Goal: Task Accomplishment & Management: Complete application form

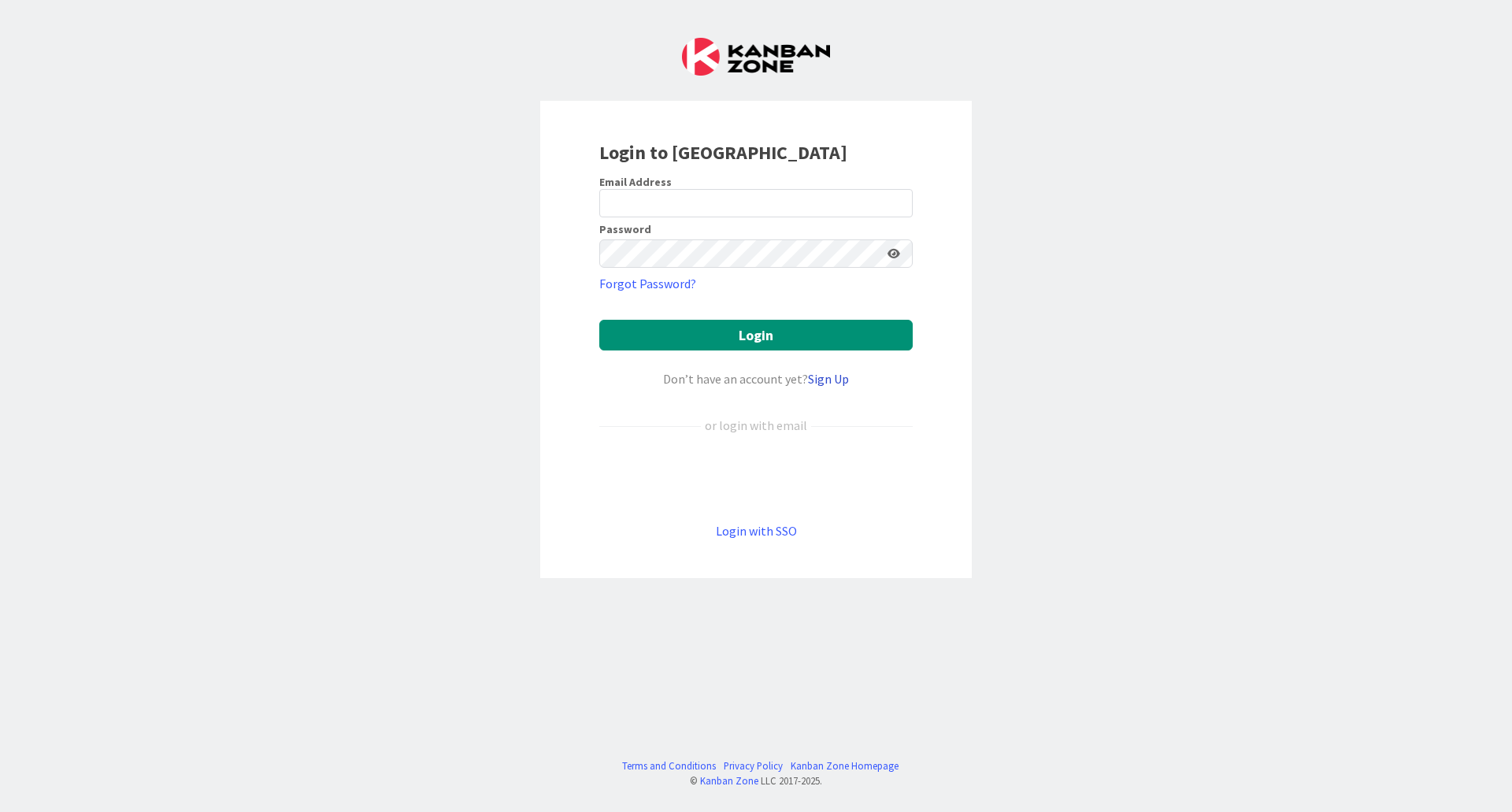
click at [828, 375] on link "Sign Up" at bounding box center [828, 379] width 41 height 16
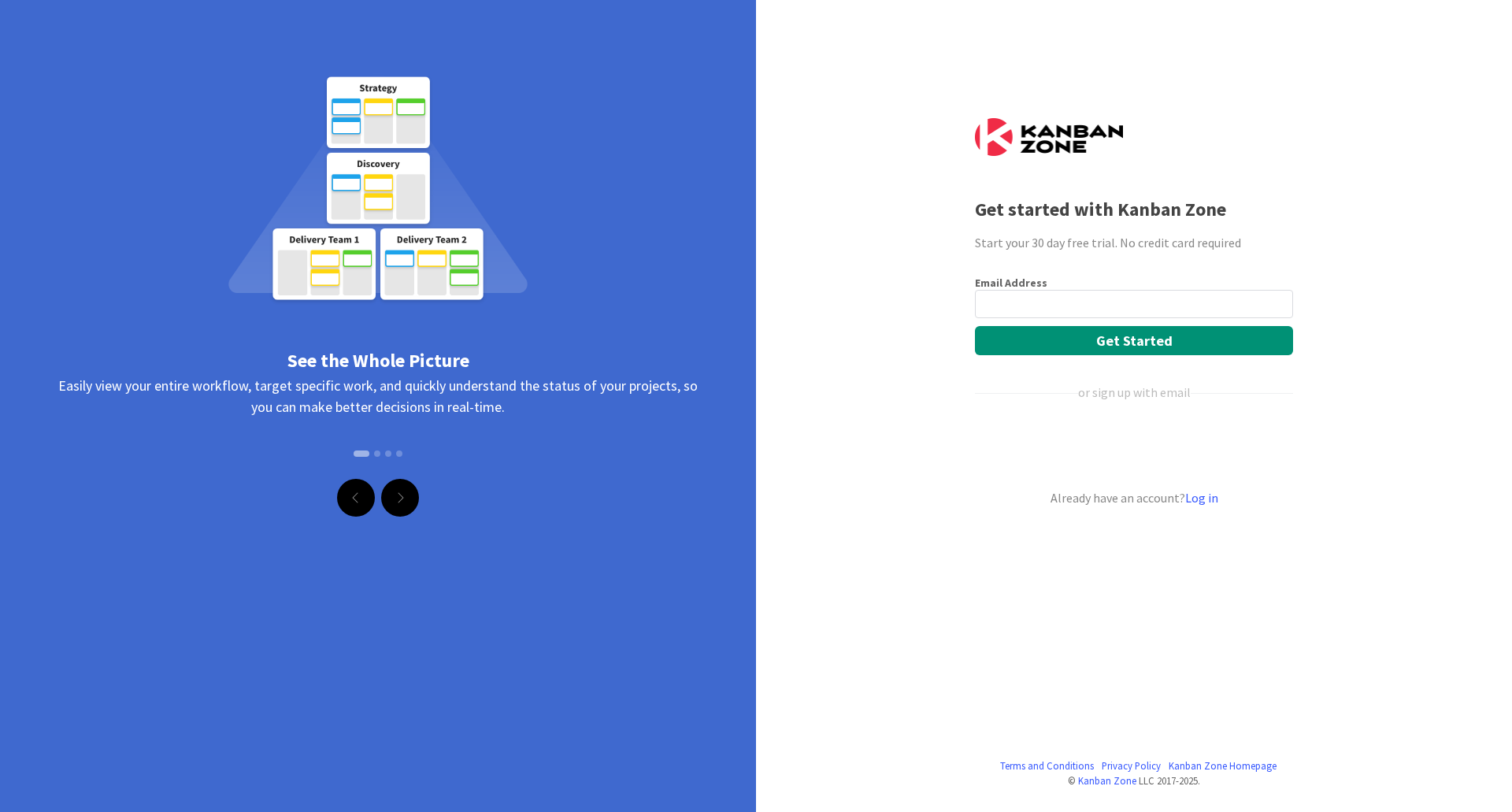
click at [1079, 300] on input "email" at bounding box center [1134, 304] width 318 height 28
type input "[EMAIL_ADDRESS][DOMAIN_NAME]"
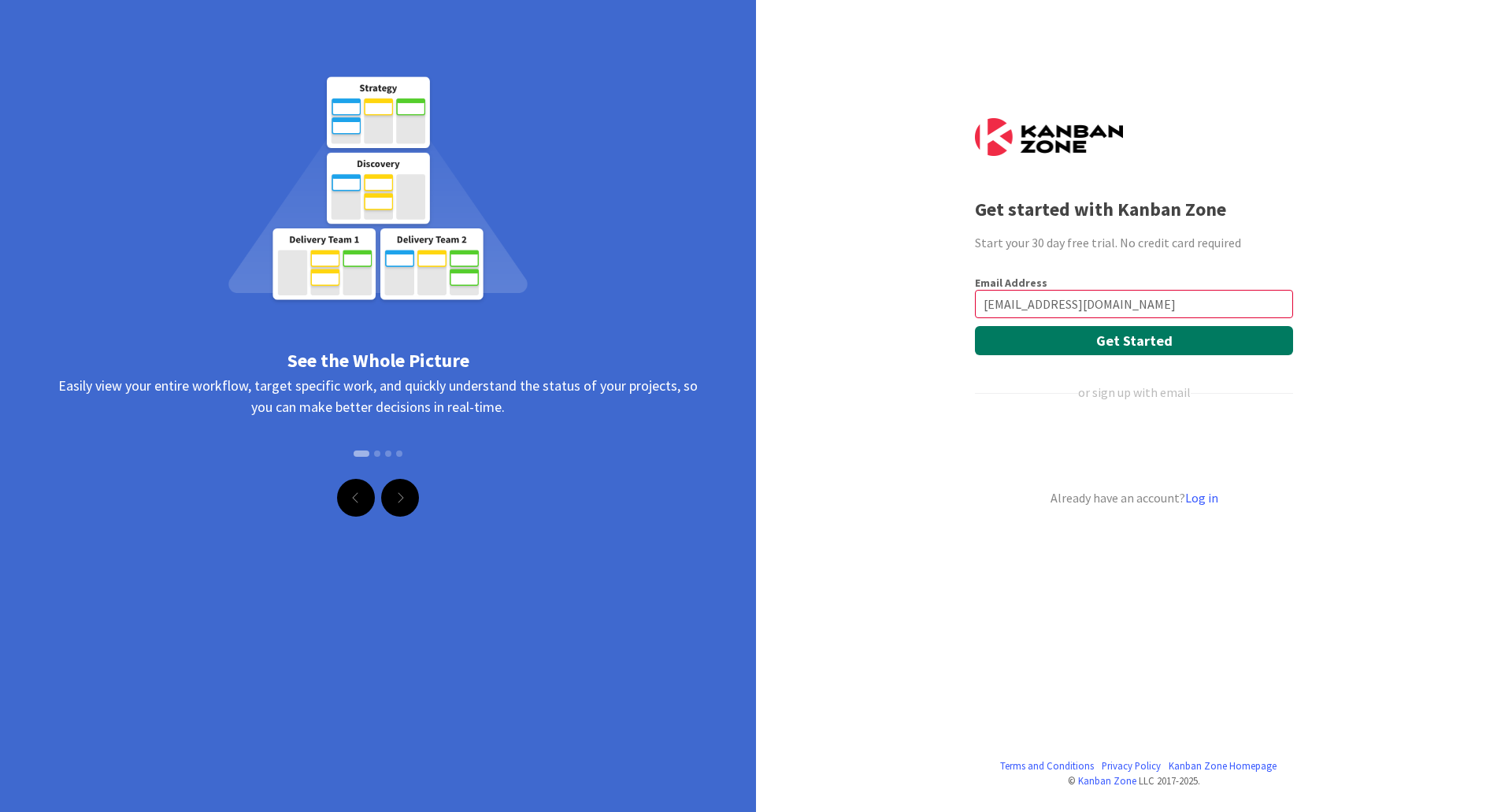
drag, startPoint x: 1128, startPoint y: 341, endPoint x: 1124, endPoint y: 352, distance: 11.7
click at [1128, 341] on button "Get Started" at bounding box center [1134, 340] width 318 height 29
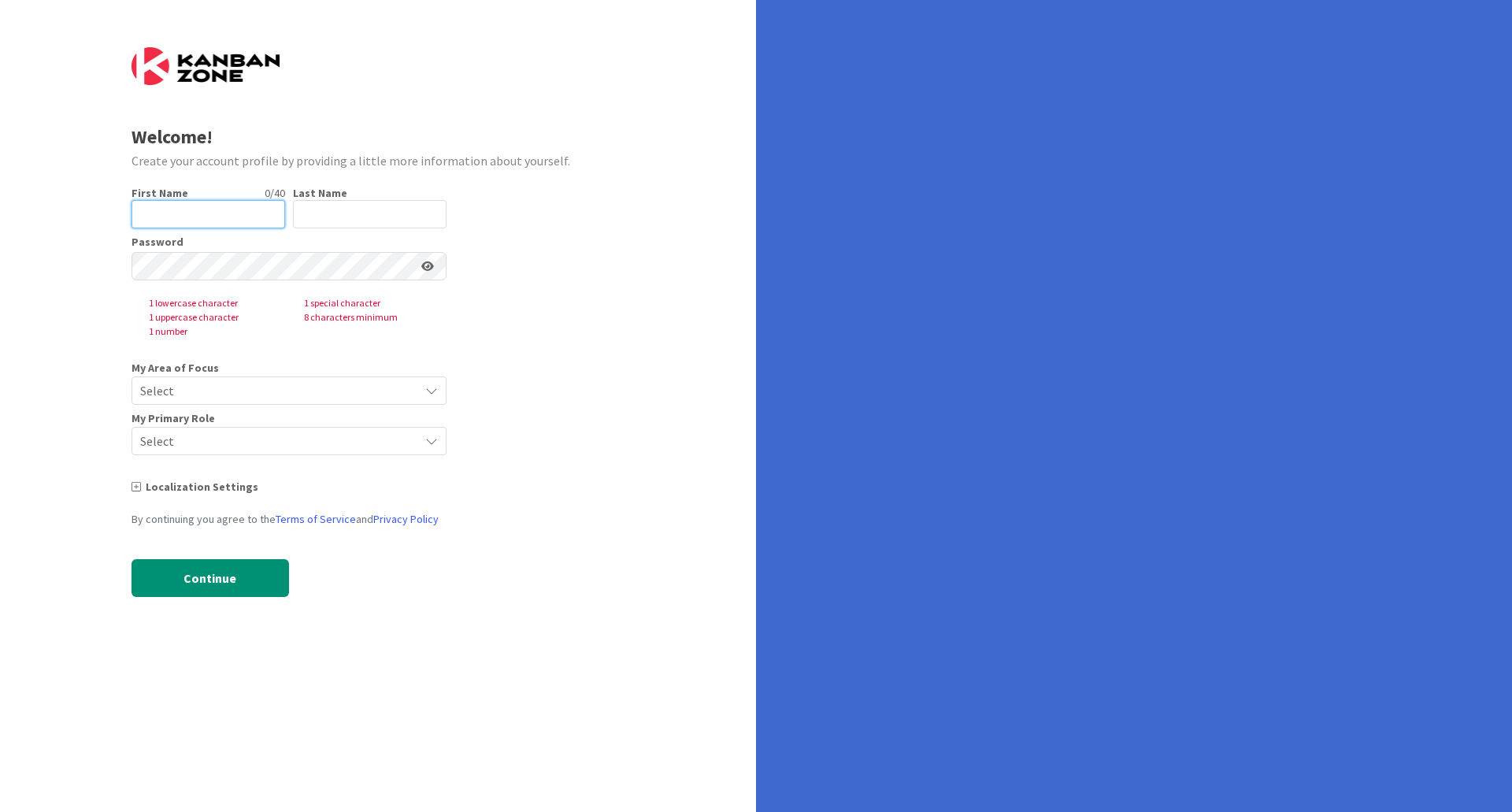
click at [226, 219] on input "text" at bounding box center [209, 214] width 154 height 28
type input "Kamal"
click at [314, 215] on input "text" at bounding box center [370, 214] width 154 height 28
type input "k"
type input "verma"
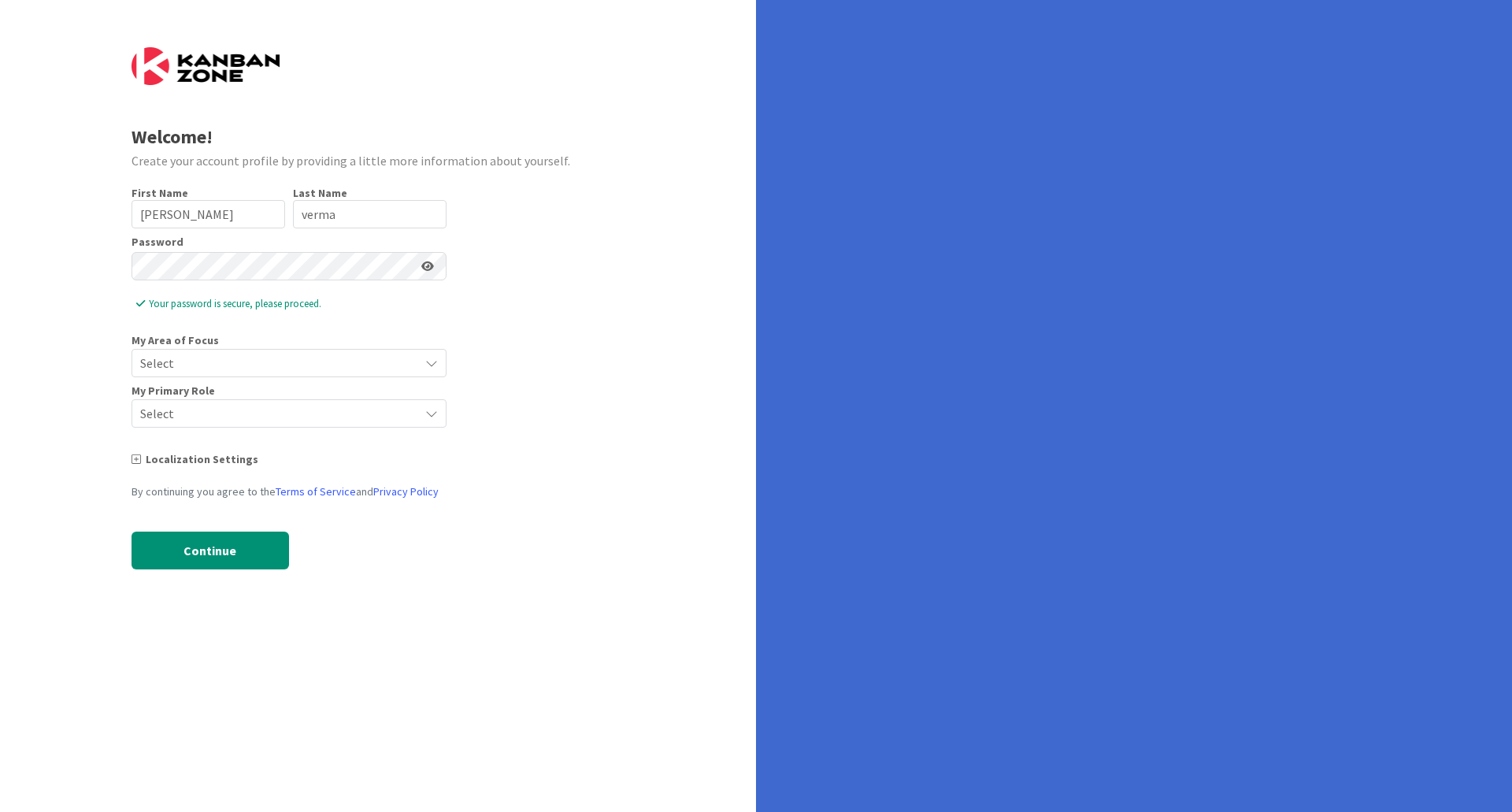
click at [249, 355] on span "Select" at bounding box center [276, 362] width 271 height 22
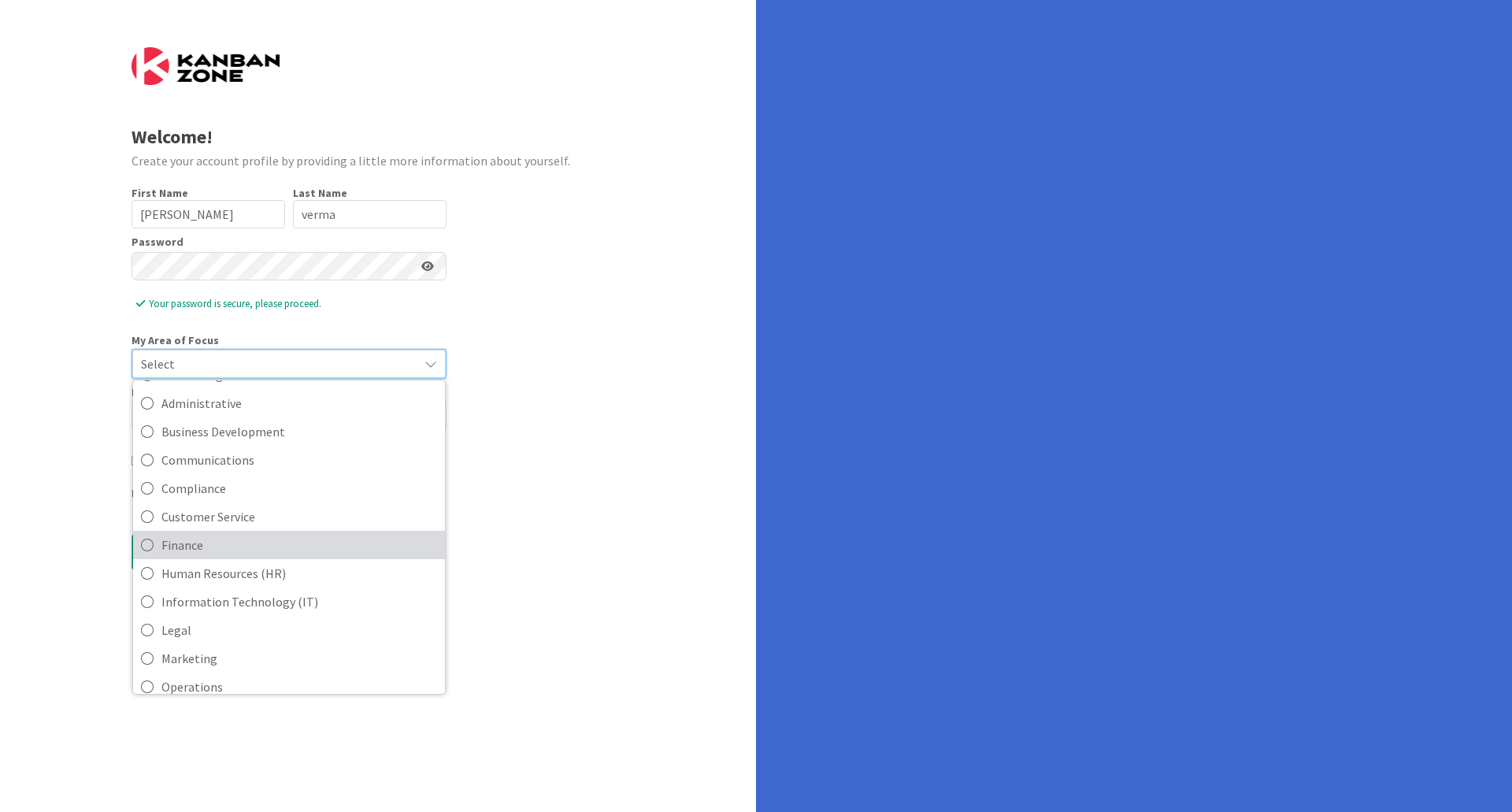
scroll to position [157, 0]
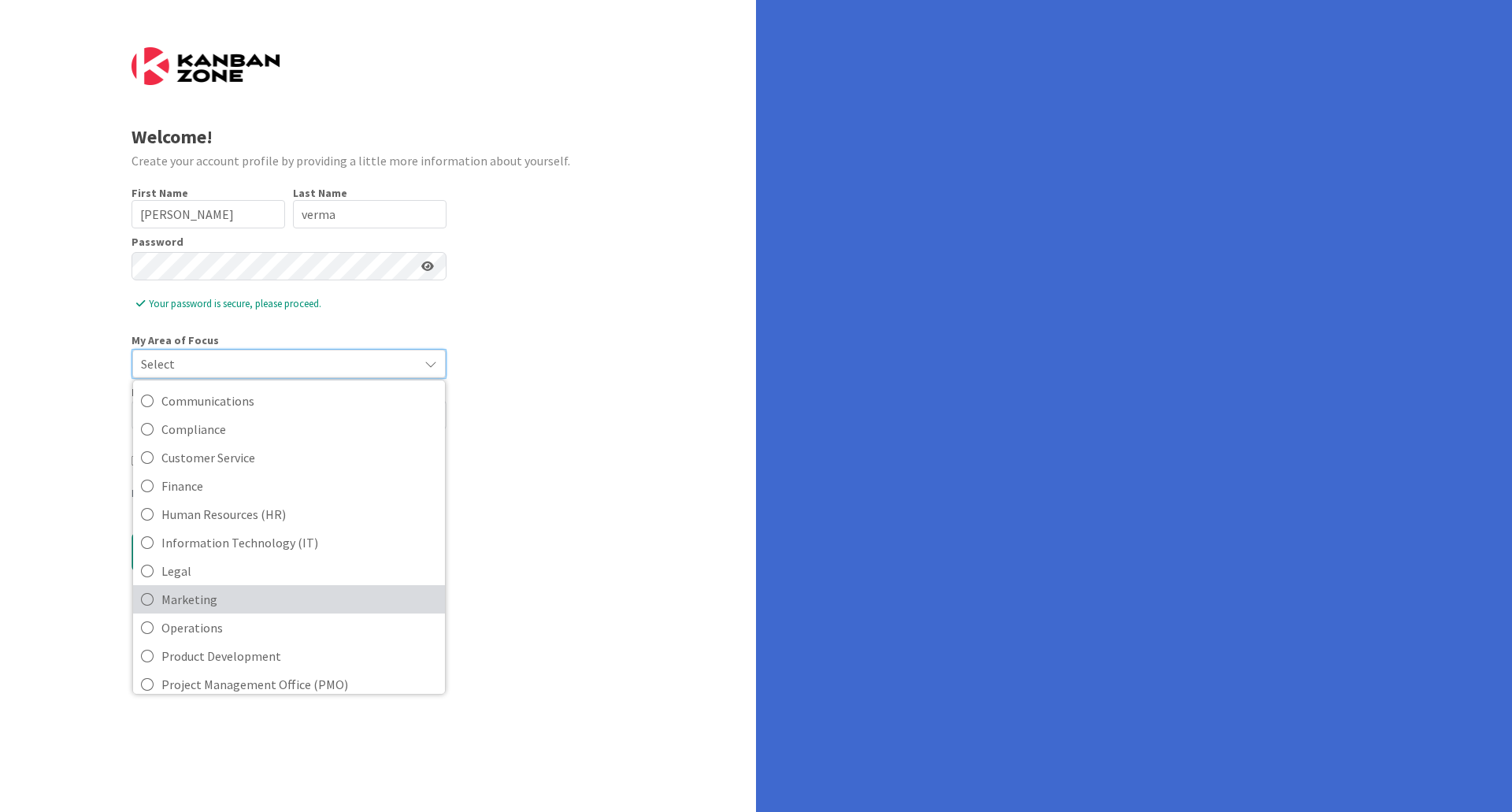
click at [146, 597] on icon at bounding box center [147, 599] width 12 height 24
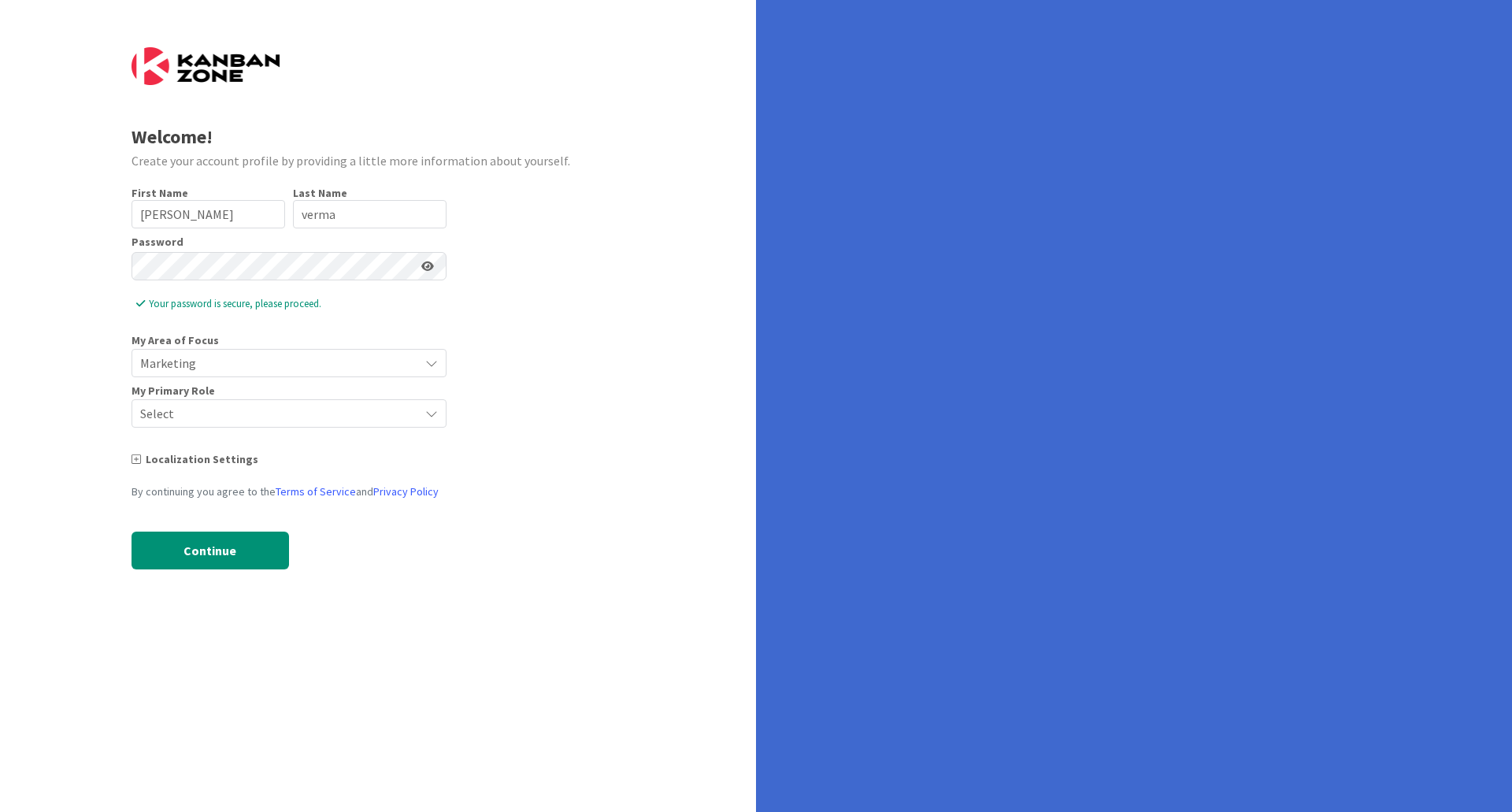
click at [244, 367] on span "Marketing" at bounding box center [276, 362] width 271 height 22
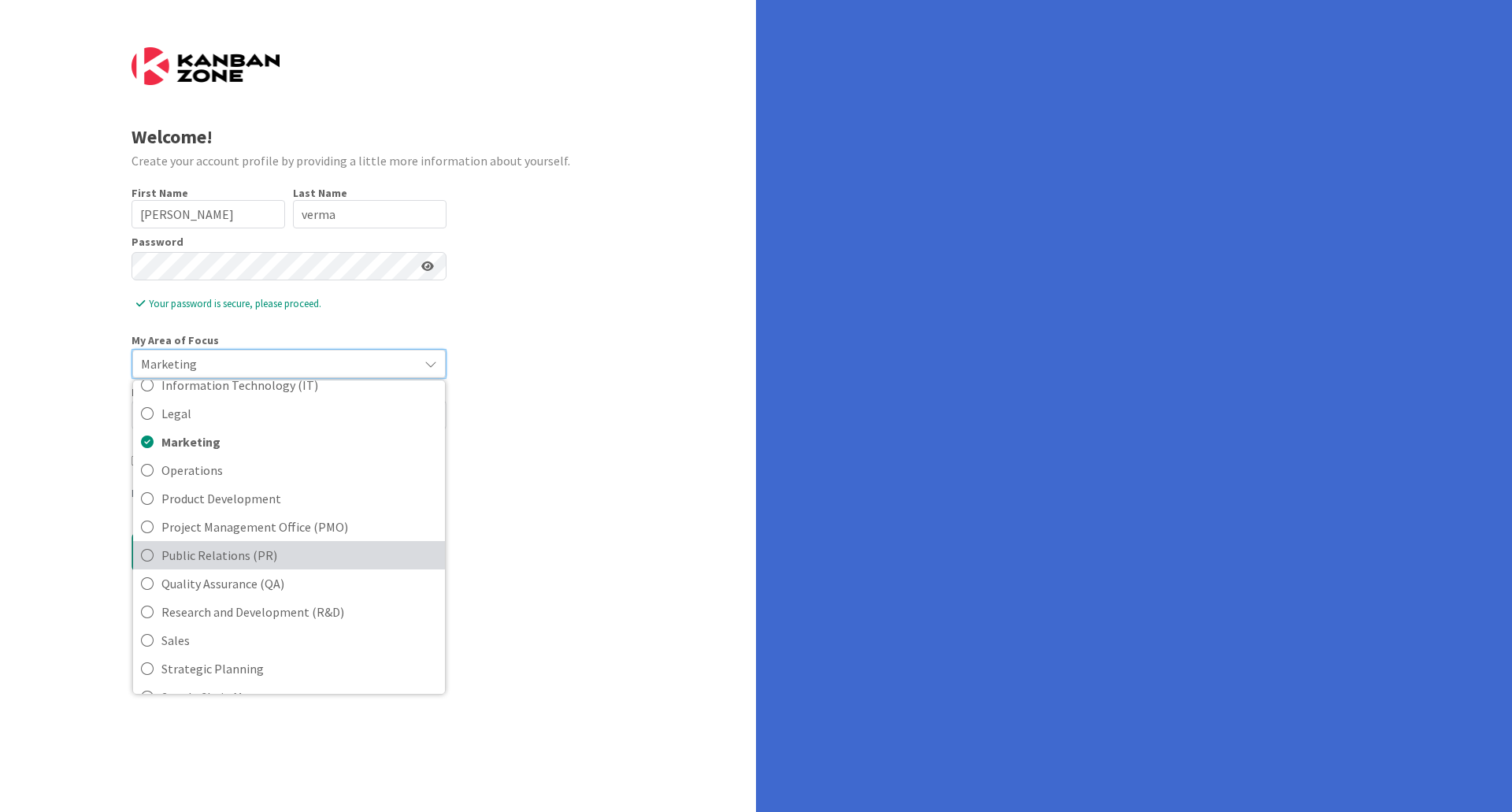
scroll to position [396, 0]
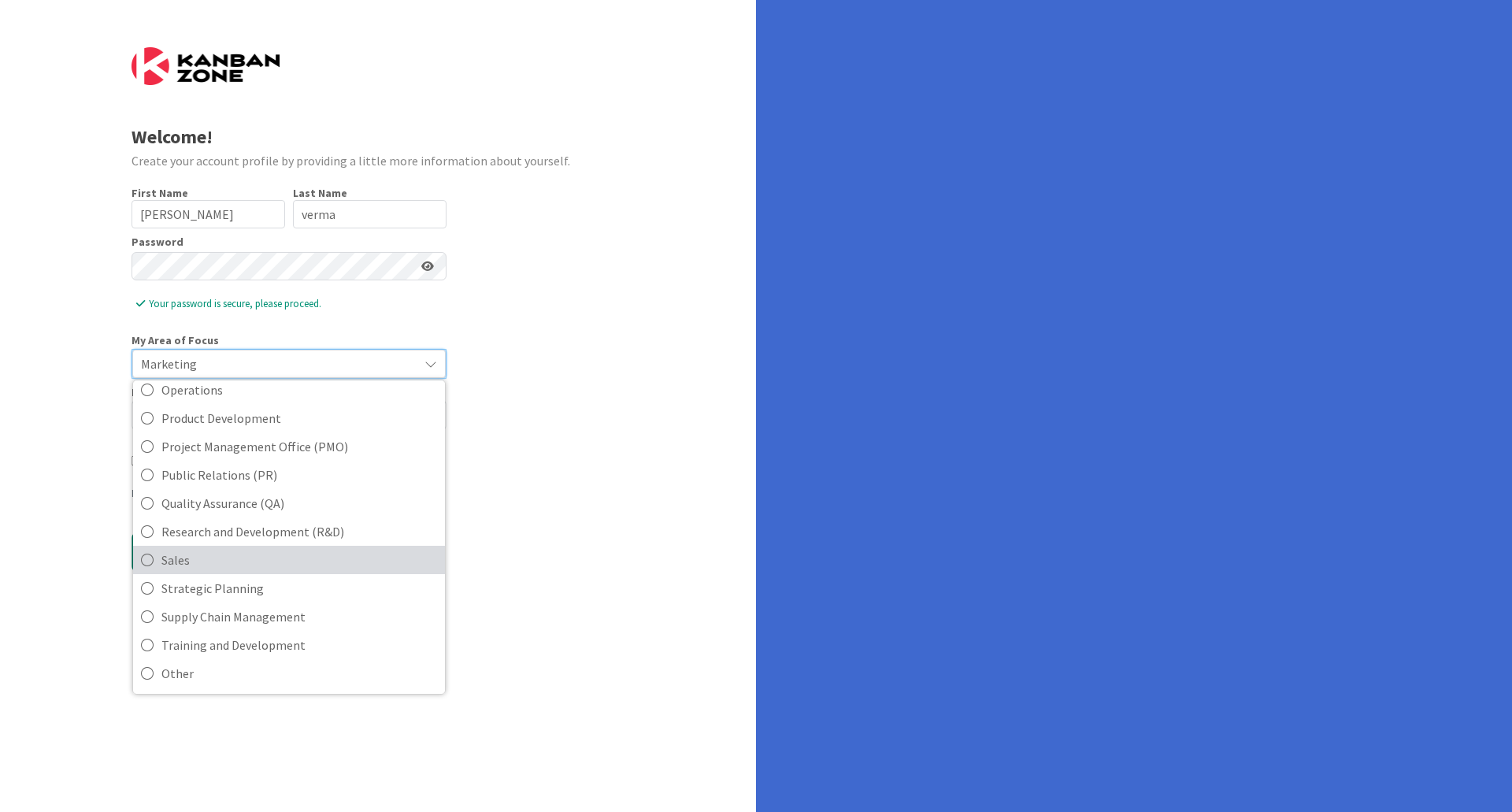
click at [145, 561] on icon at bounding box center [147, 560] width 12 height 24
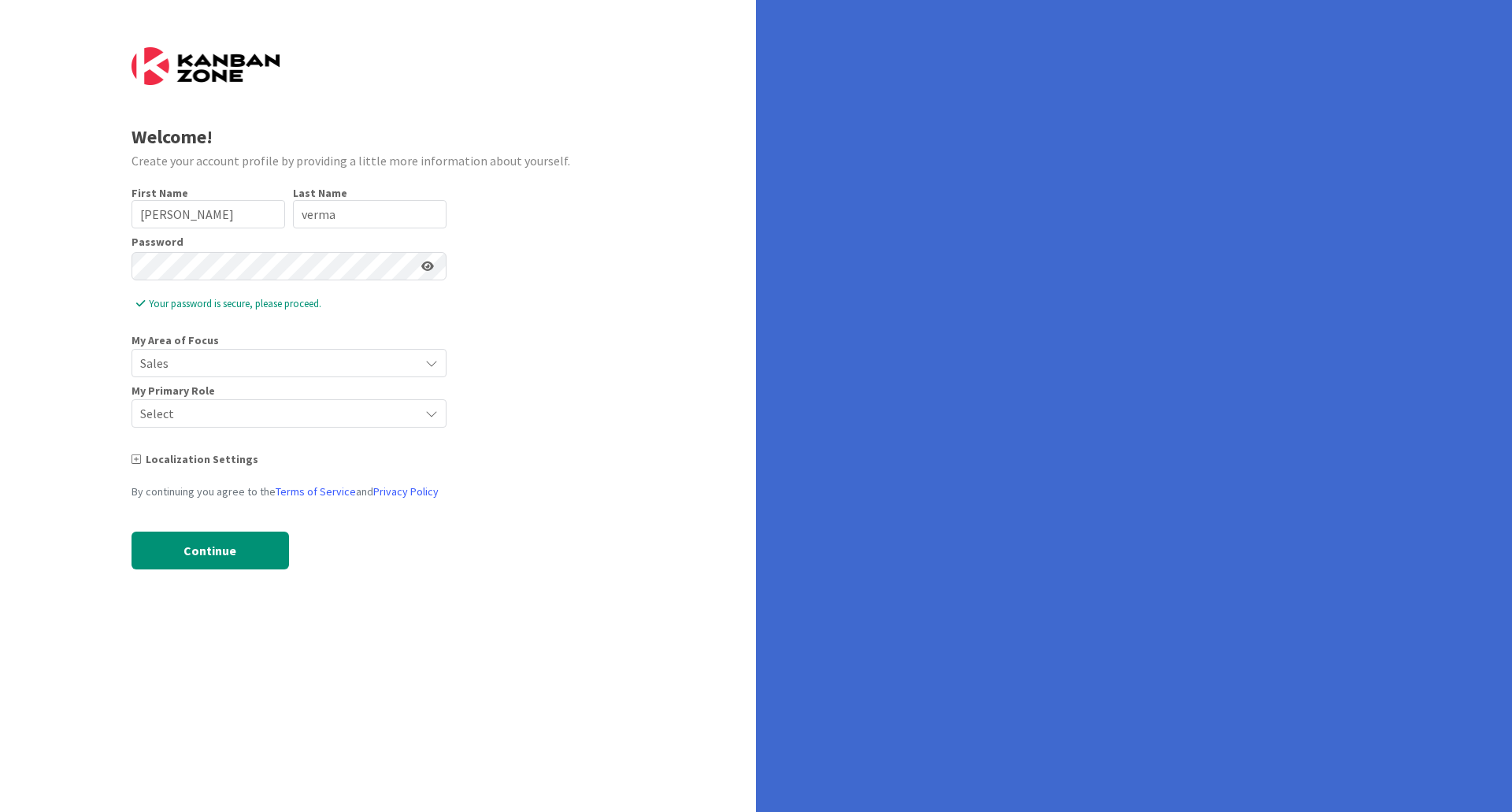
click at [268, 420] on span "Select" at bounding box center [276, 413] width 271 height 22
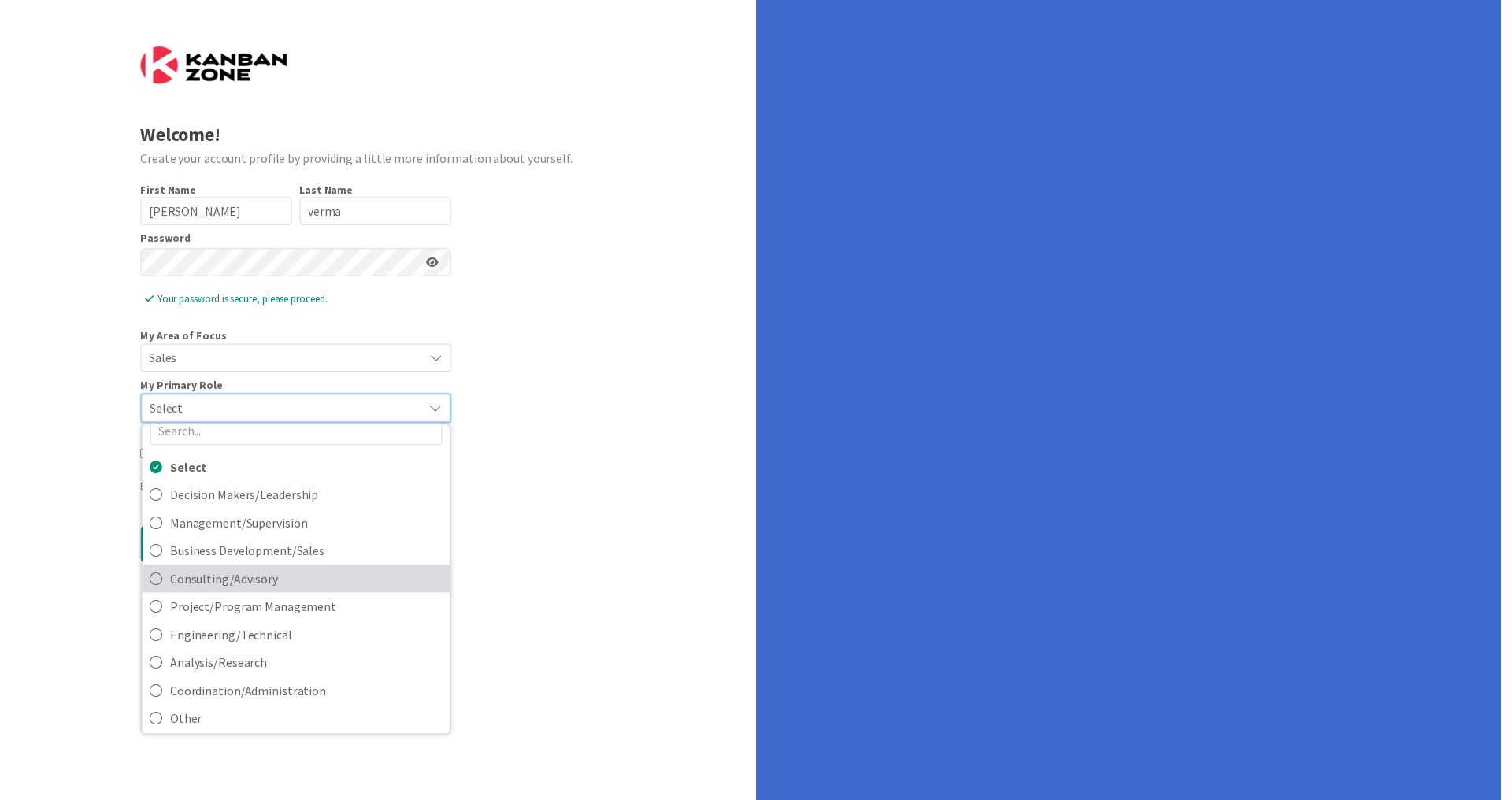
scroll to position [27, 0]
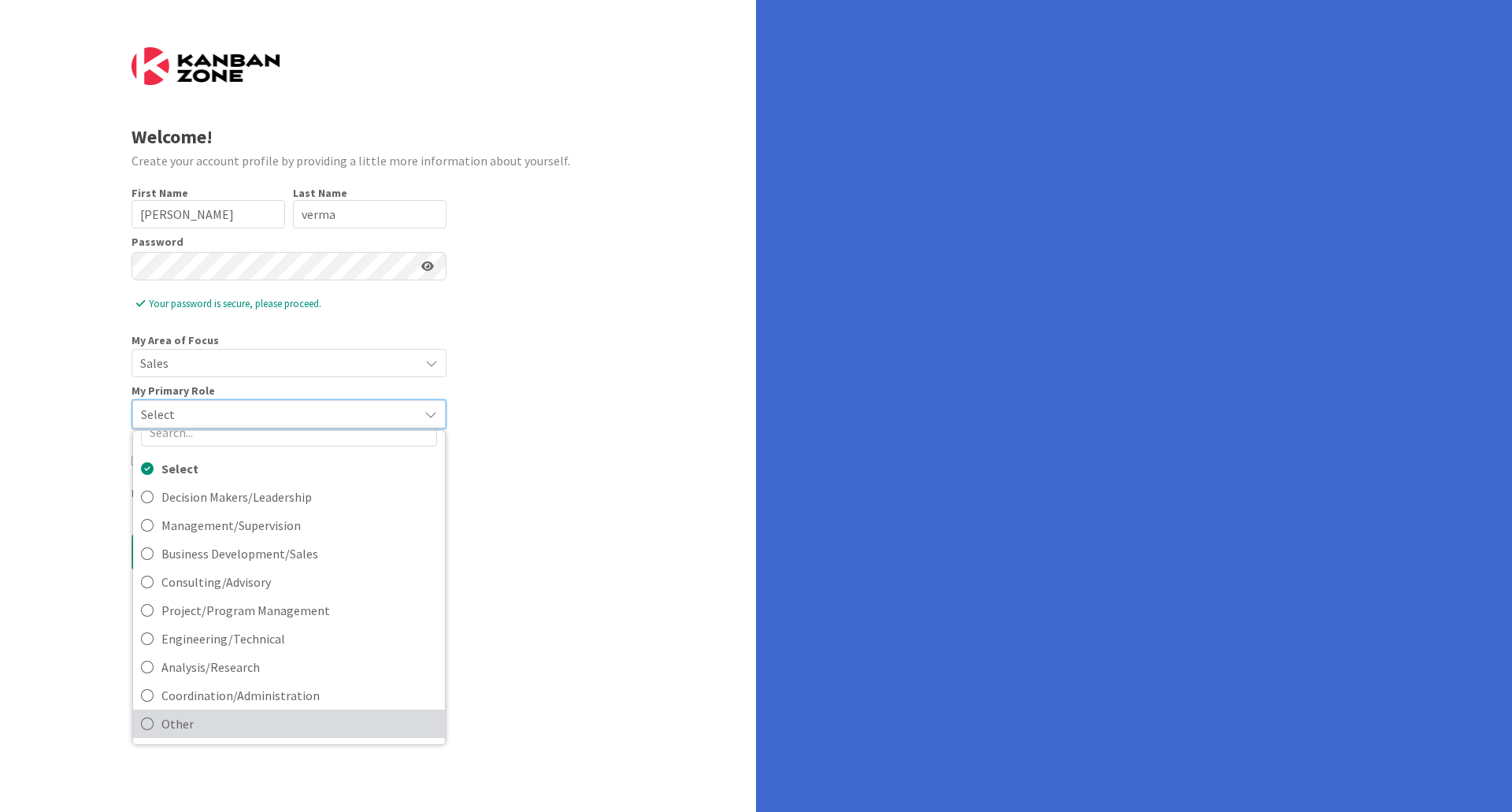
click at [155, 718] on link "Other" at bounding box center [288, 724] width 312 height 28
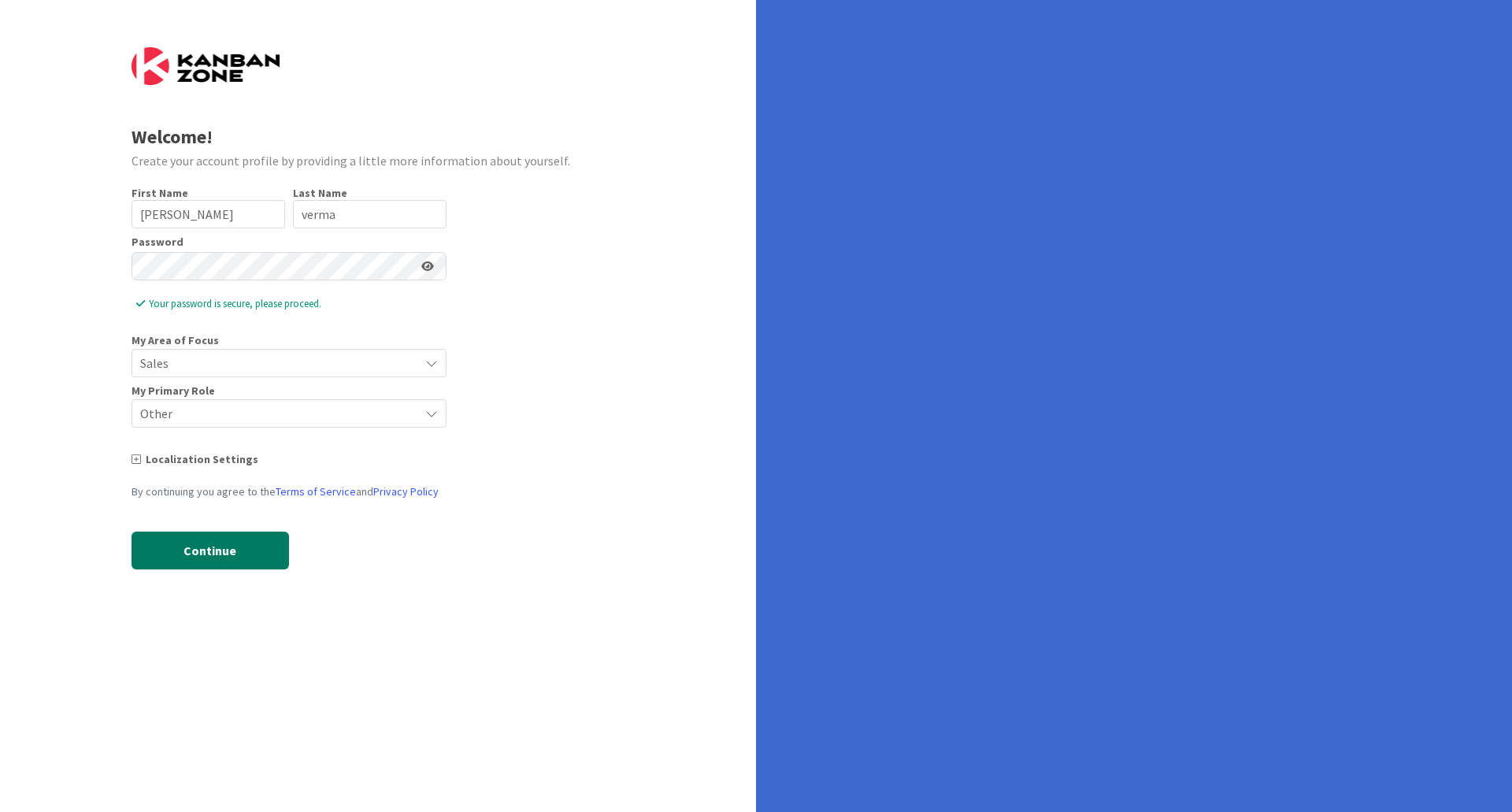
click at [230, 563] on button "Continue" at bounding box center [210, 550] width 157 height 38
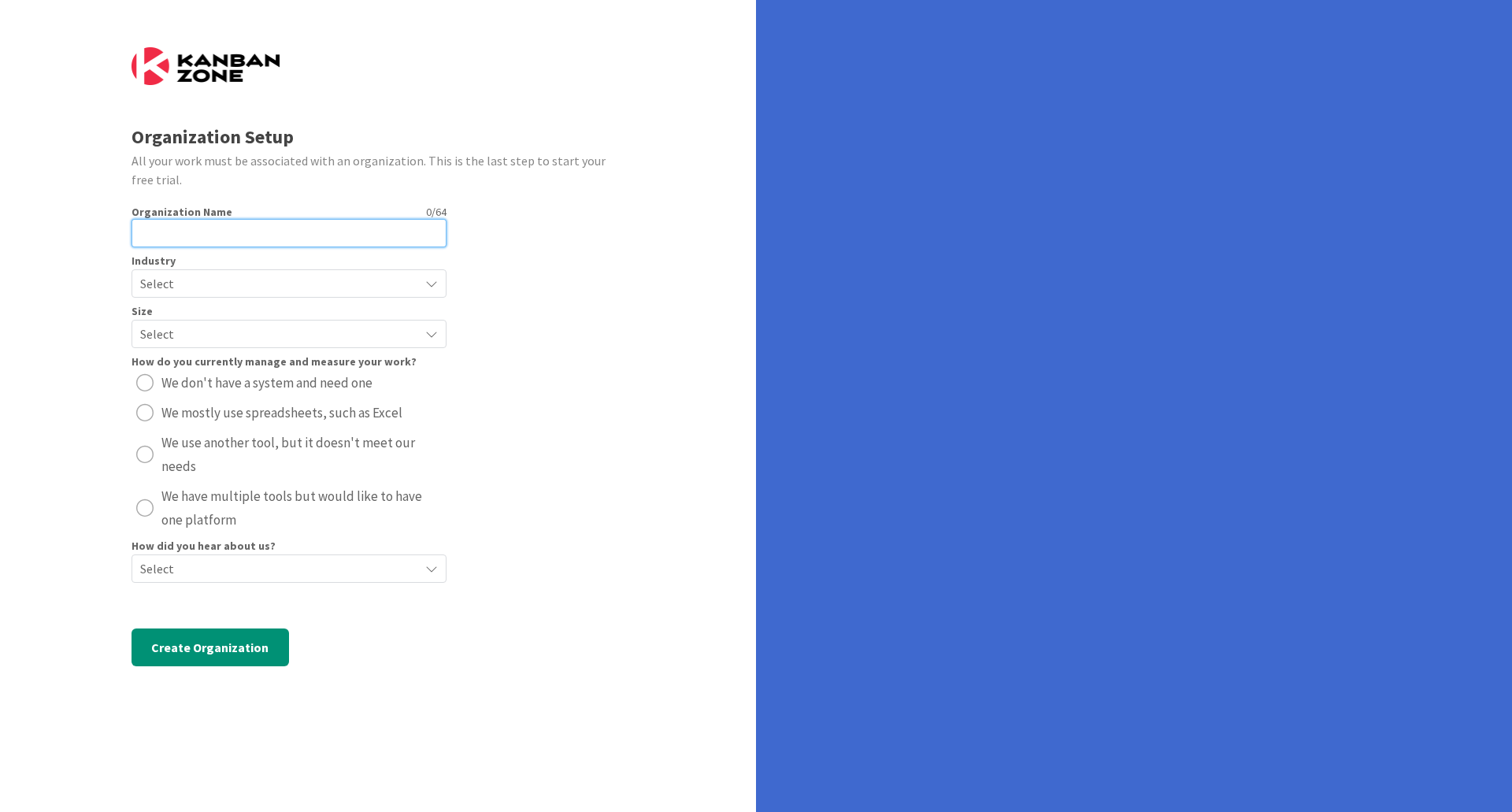
click at [301, 232] on input "text" at bounding box center [289, 233] width 315 height 28
type input "FEDUS"
click at [259, 296] on div "Select" at bounding box center [289, 283] width 315 height 28
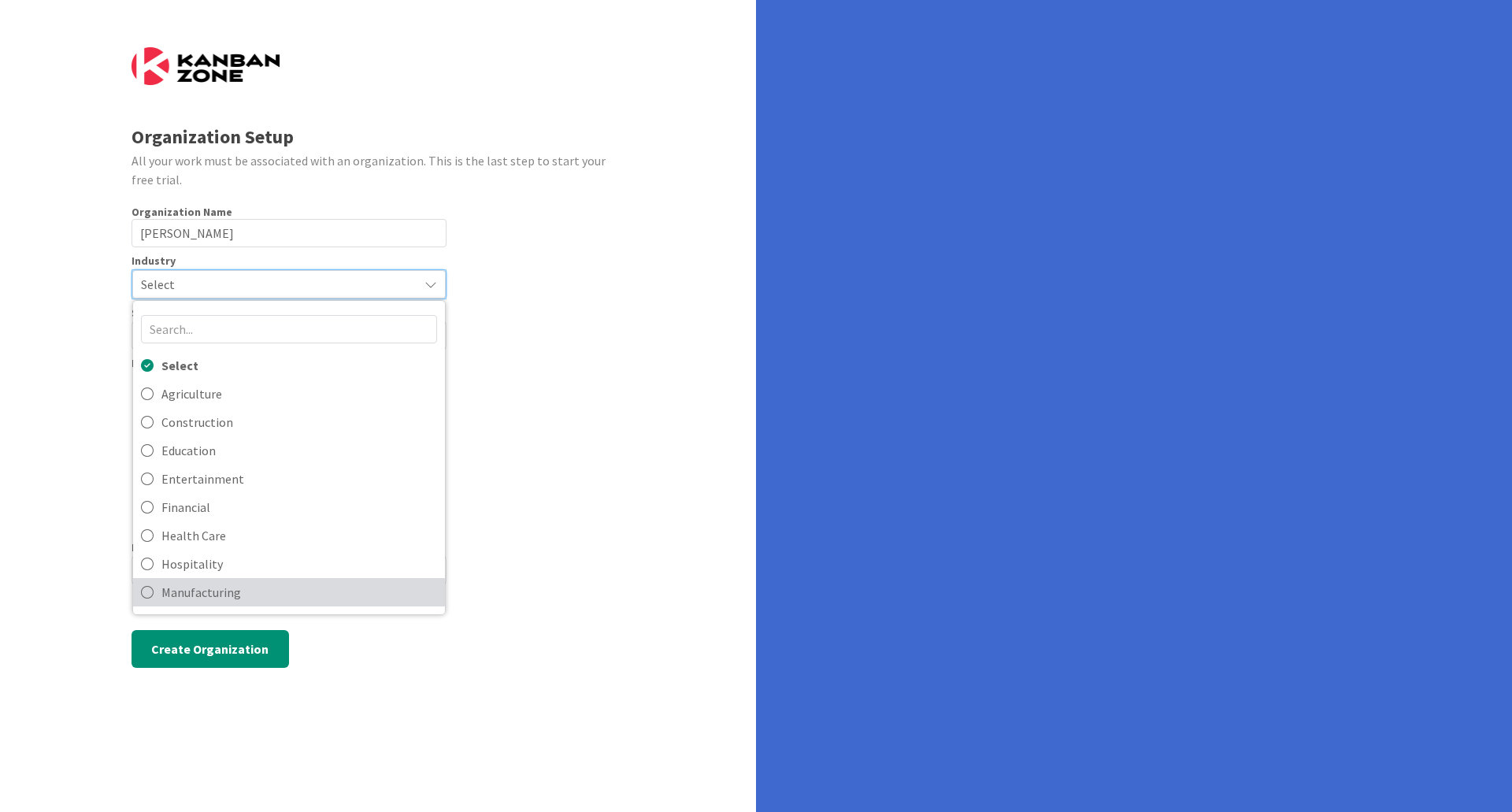
click at [259, 601] on span "Manufacturing" at bounding box center [299, 592] width 276 height 24
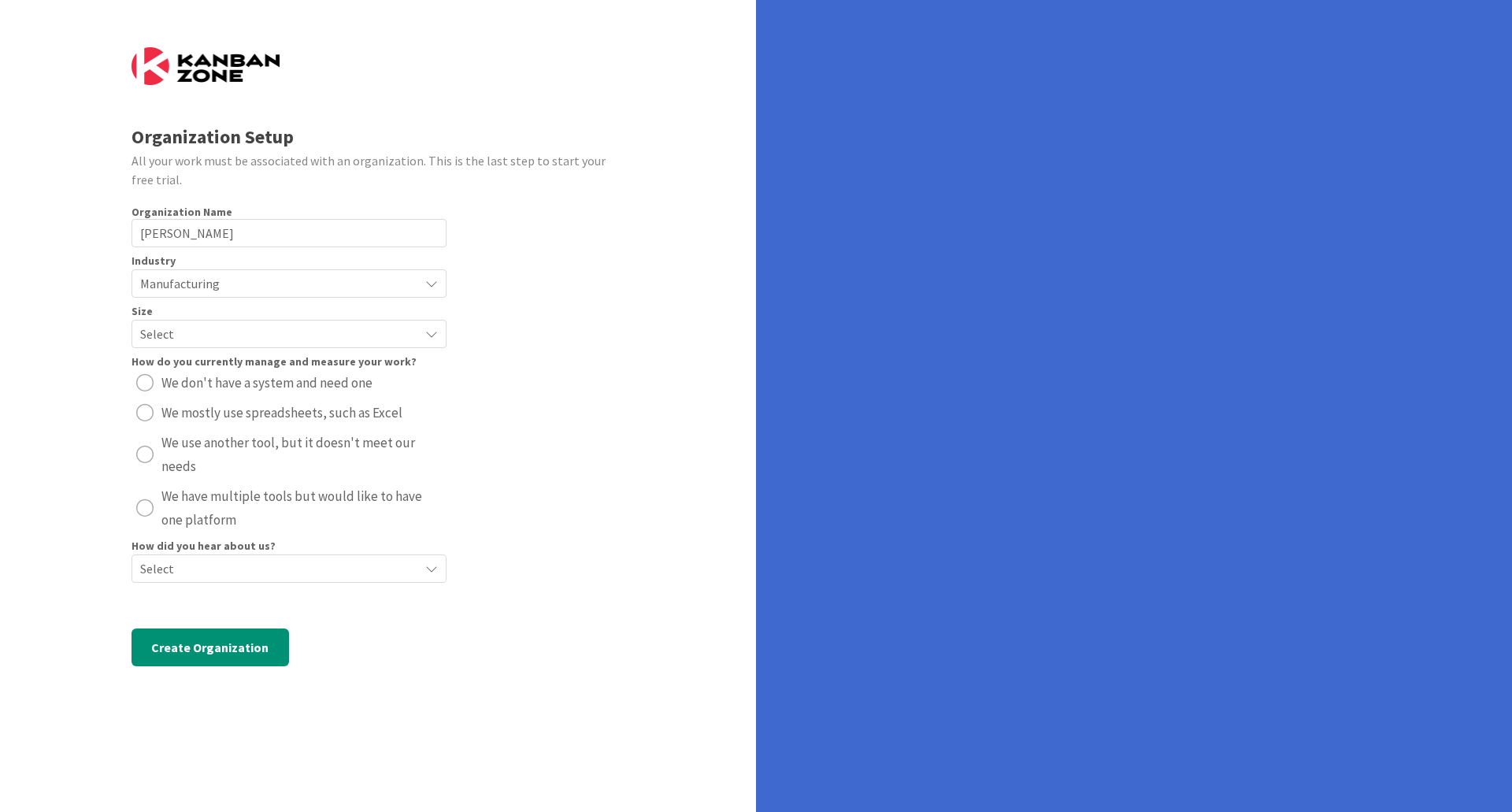
click at [208, 335] on span "Select" at bounding box center [276, 334] width 271 height 22
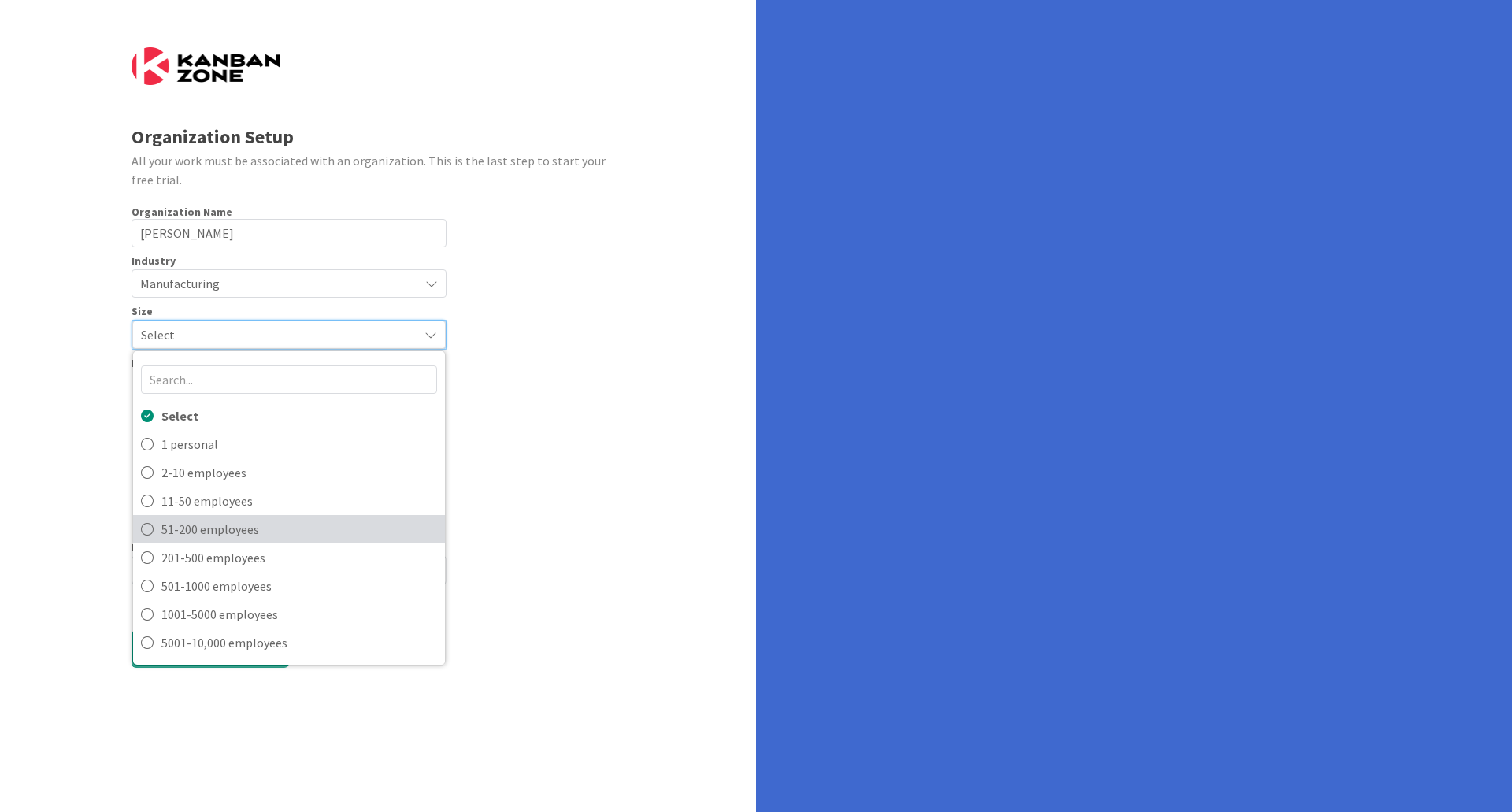
click at [144, 525] on icon at bounding box center [147, 529] width 12 height 24
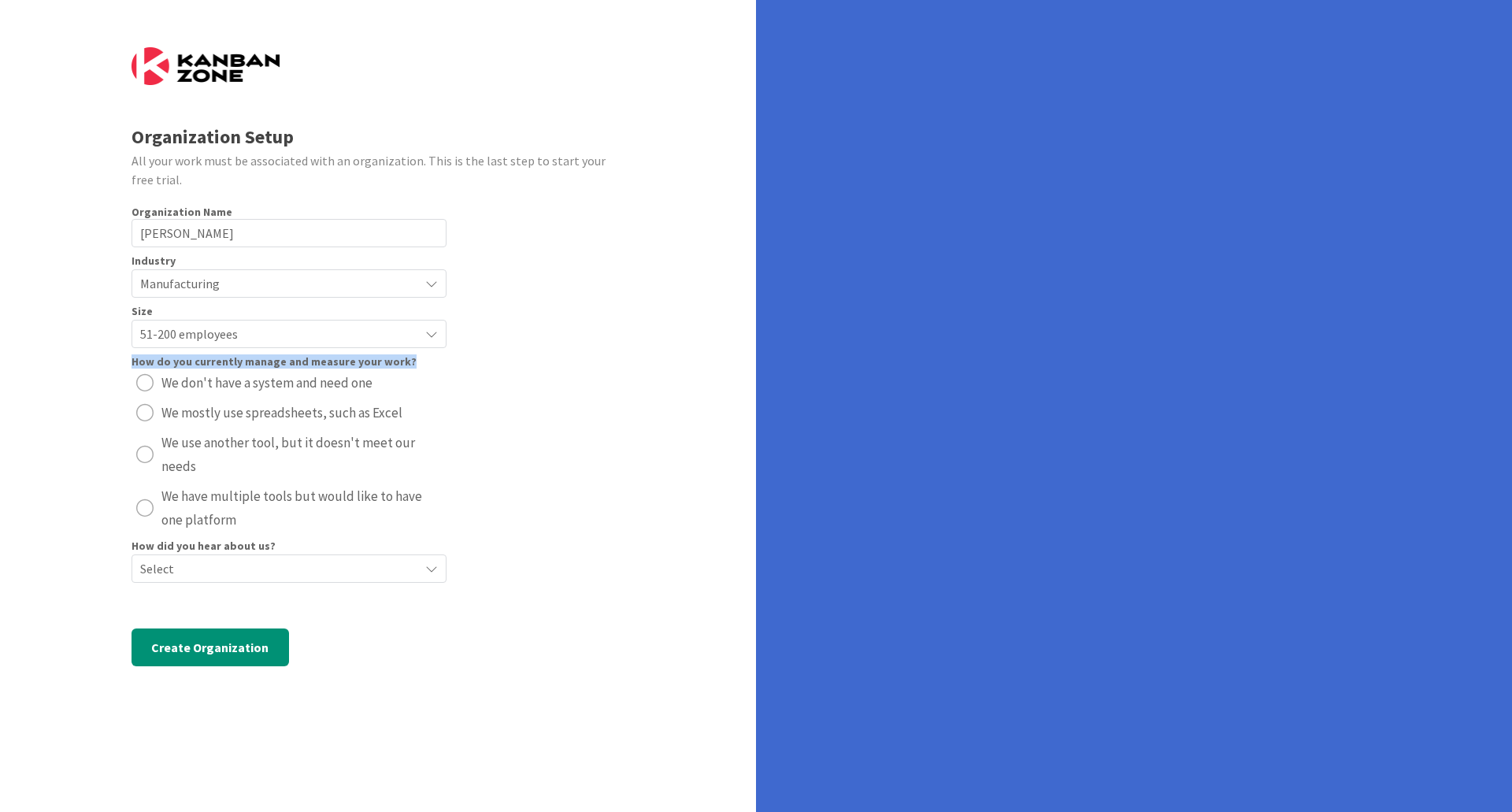
copy div "How do you currently manage and measure your work?"
drag, startPoint x: 423, startPoint y: 361, endPoint x: 128, endPoint y: 351, distance: 295.2
click at [126, 357] on div "Organization Setup All your work must be associated with an organization. This …" at bounding box center [378, 406] width 756 height 812
radio button "radio"
drag, startPoint x: 403, startPoint y: 383, endPoint x: 164, endPoint y: 381, distance: 239.0
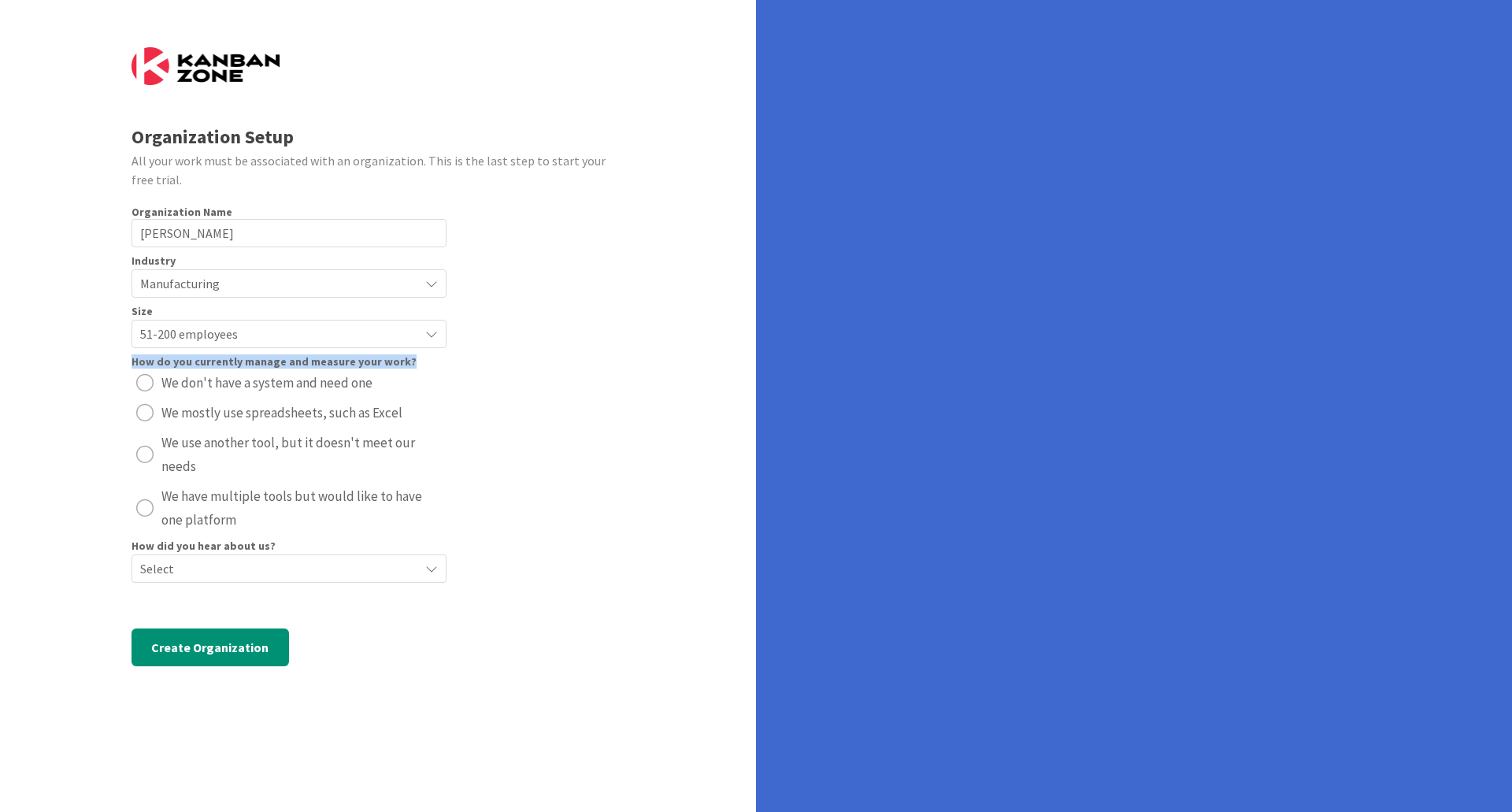
click at [164, 381] on button "We don't have a system and need one" at bounding box center [289, 382] width 315 height 25
drag, startPoint x: 223, startPoint y: 518, endPoint x: 139, endPoint y: 362, distance: 177.2
click at [139, 362] on div "How do you currently manage and measure your work? We don't have a system and n…" at bounding box center [289, 444] width 315 height 176
radio button "radio"
drag, startPoint x: 228, startPoint y: 514, endPoint x: 153, endPoint y: 375, distance: 157.9
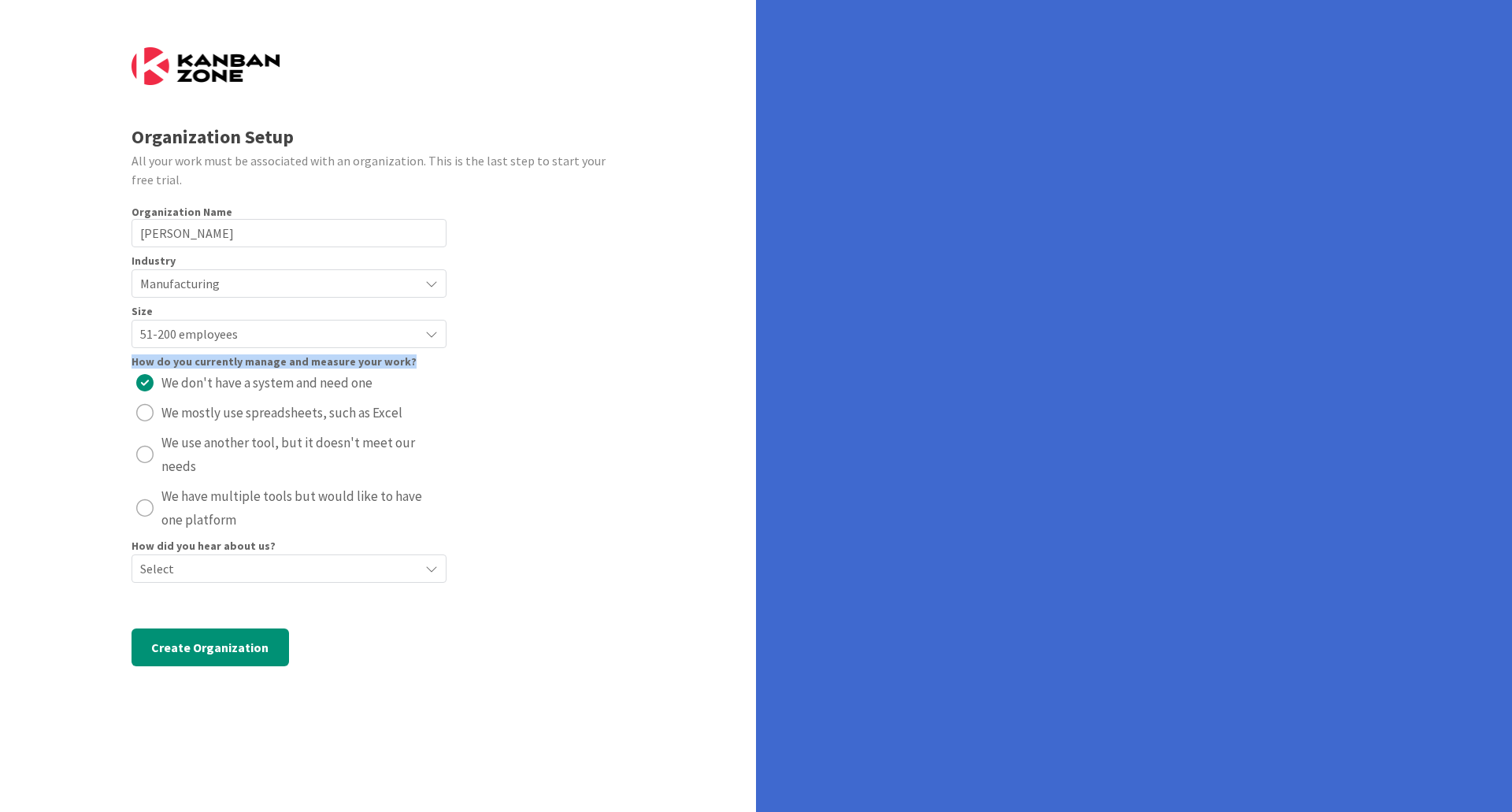
click at [153, 375] on div "We don't have a system and need one We mostly use spreadsheets, such as Excel W…" at bounding box center [289, 451] width 315 height 162
drag, startPoint x: 159, startPoint y: 373, endPoint x: 240, endPoint y: 518, distance: 166.1
click at [240, 518] on div "We don't have a system and need one We mostly use spreadsheets, such as Excel W…" at bounding box center [289, 451] width 315 height 162
click at [519, 405] on form "Organization Setup All your work must be associated with an organization. This …" at bounding box center [378, 368] width 493 height 643
drag, startPoint x: 239, startPoint y: 526, endPoint x: 141, endPoint y: 400, distance: 159.6
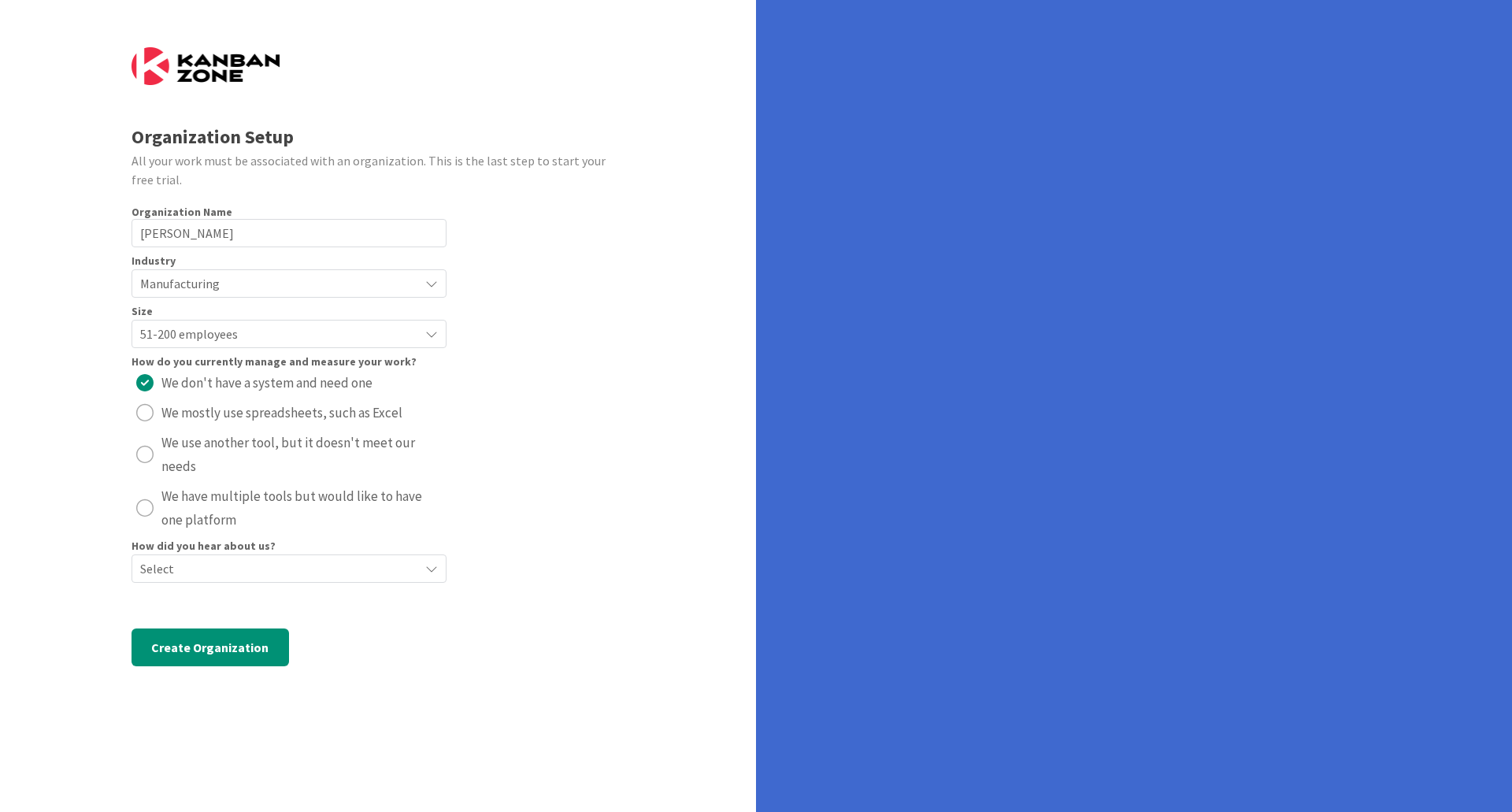
click at [141, 400] on div "We don't have a system and need one We mostly use spreadsheets, such as Excel W…" at bounding box center [289, 451] width 315 height 162
click at [142, 509] on div "radio" at bounding box center [145, 508] width 17 height 17
click at [199, 567] on span "Select" at bounding box center [276, 568] width 271 height 22
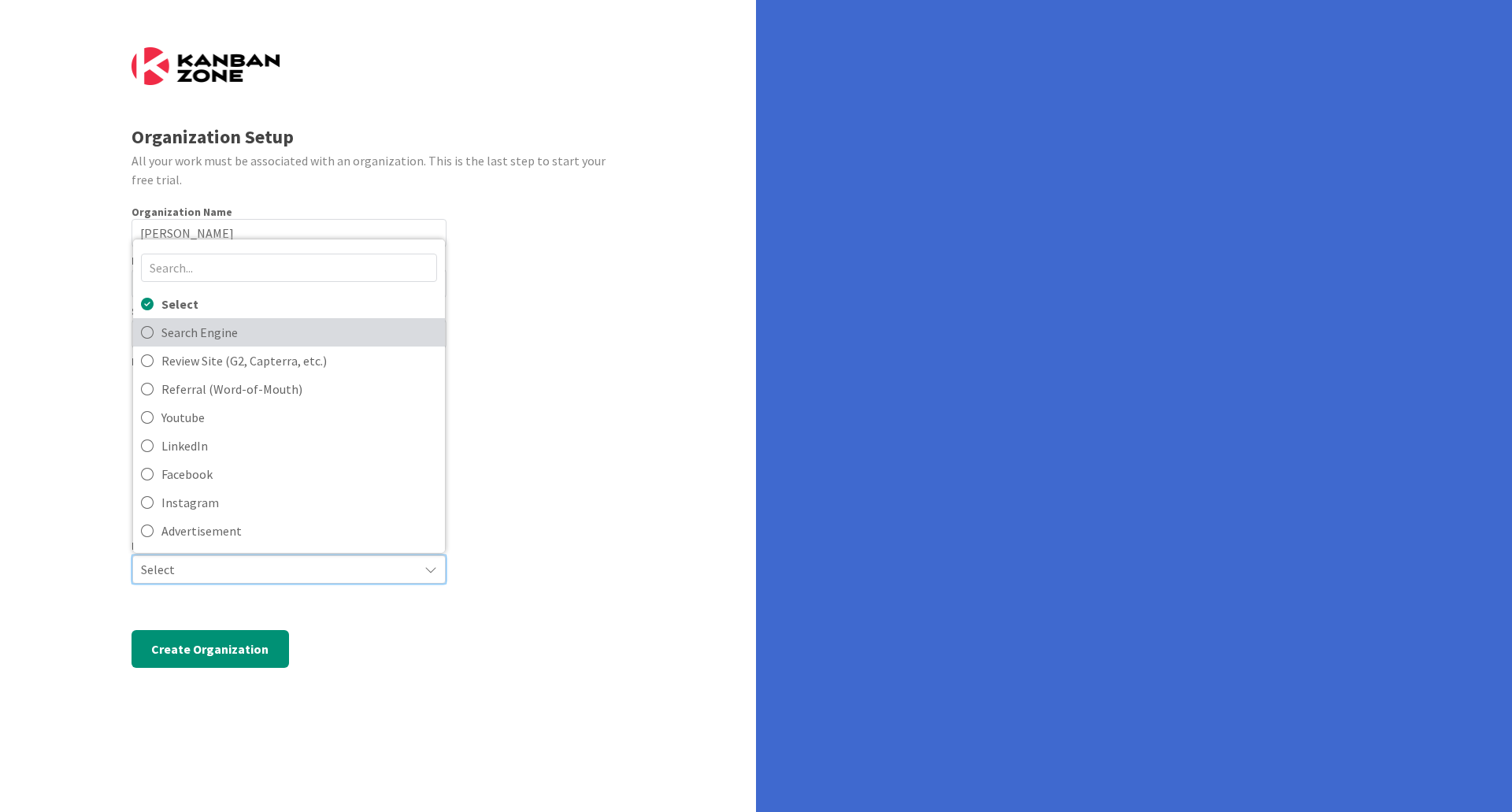
click at [160, 330] on link "Search Engine" at bounding box center [288, 332] width 312 height 28
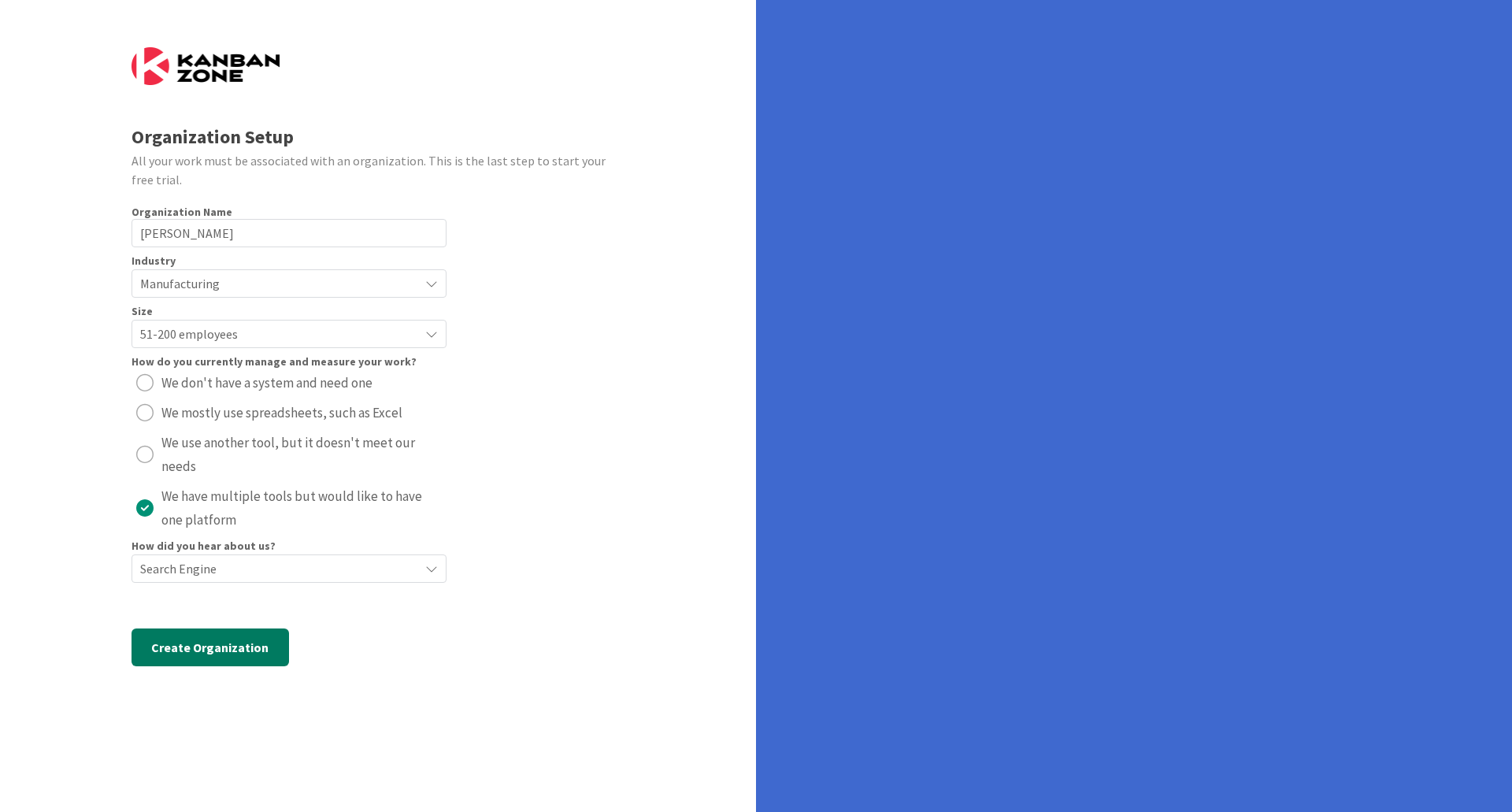
click at [216, 641] on button "Create Organization" at bounding box center [210, 647] width 157 height 38
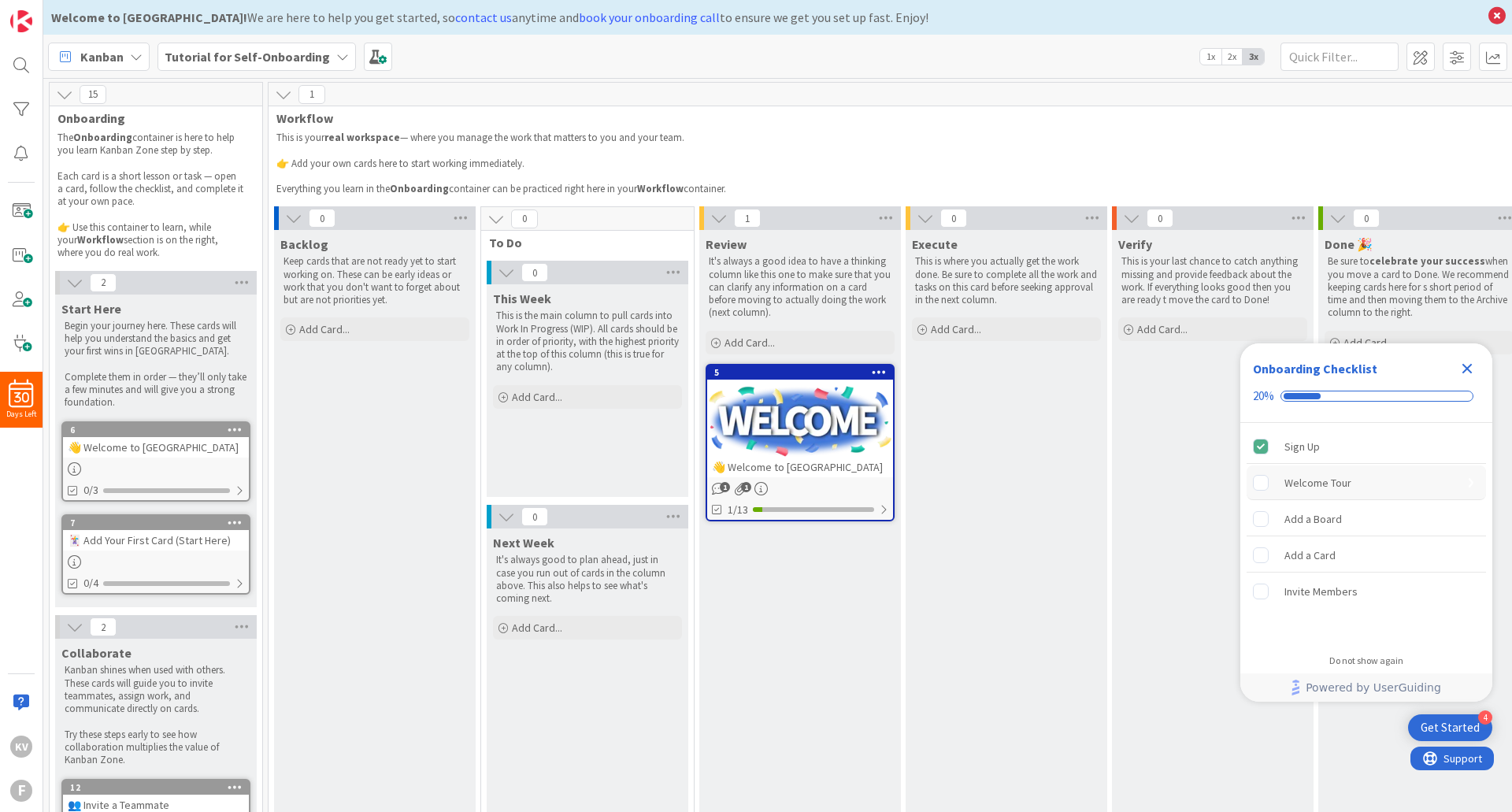
click at [1262, 483] on rect "Welcome Tour is incomplete." at bounding box center [1261, 482] width 15 height 15
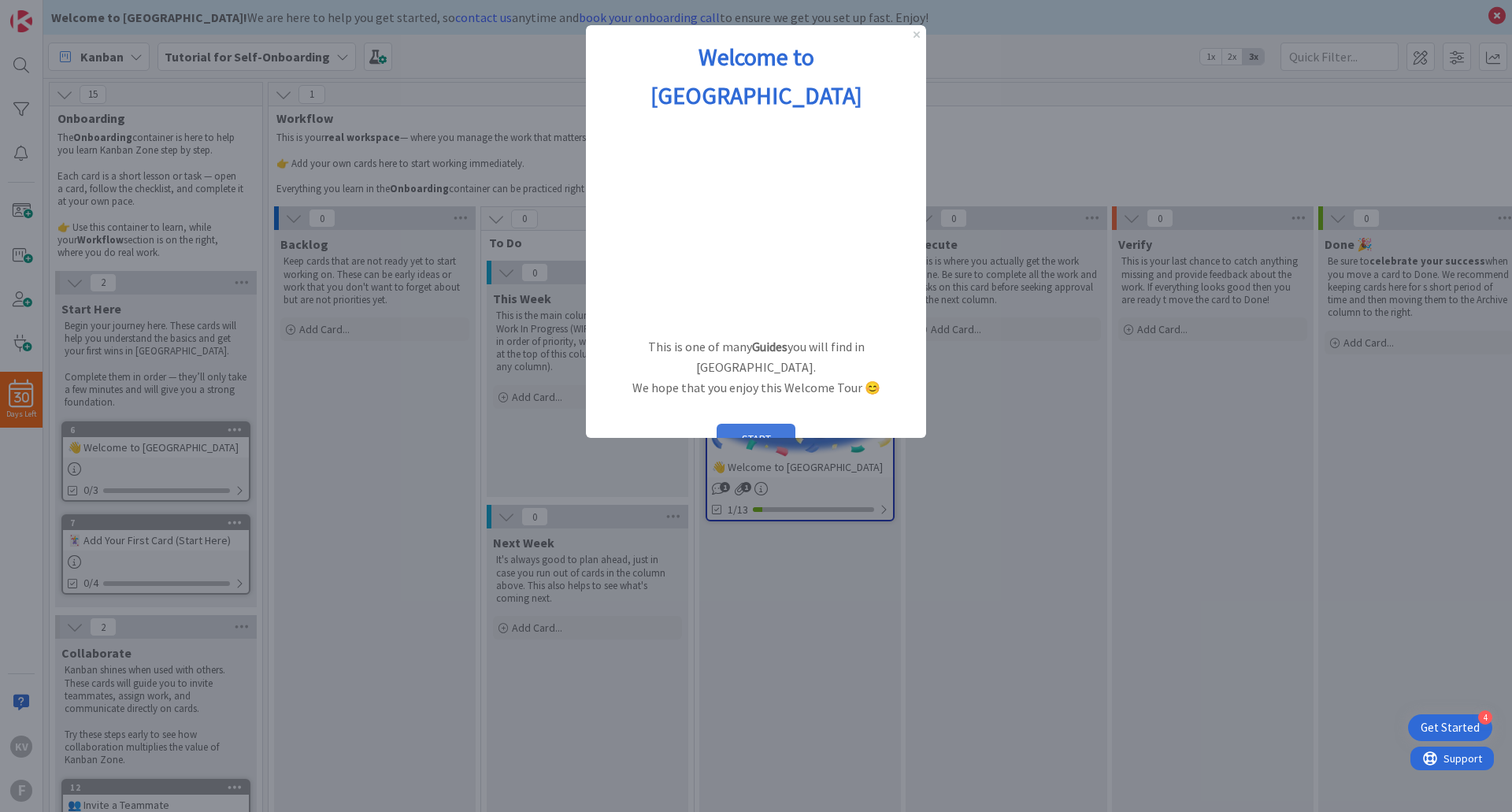
click at [768, 423] on button "START" at bounding box center [756, 438] width 79 height 30
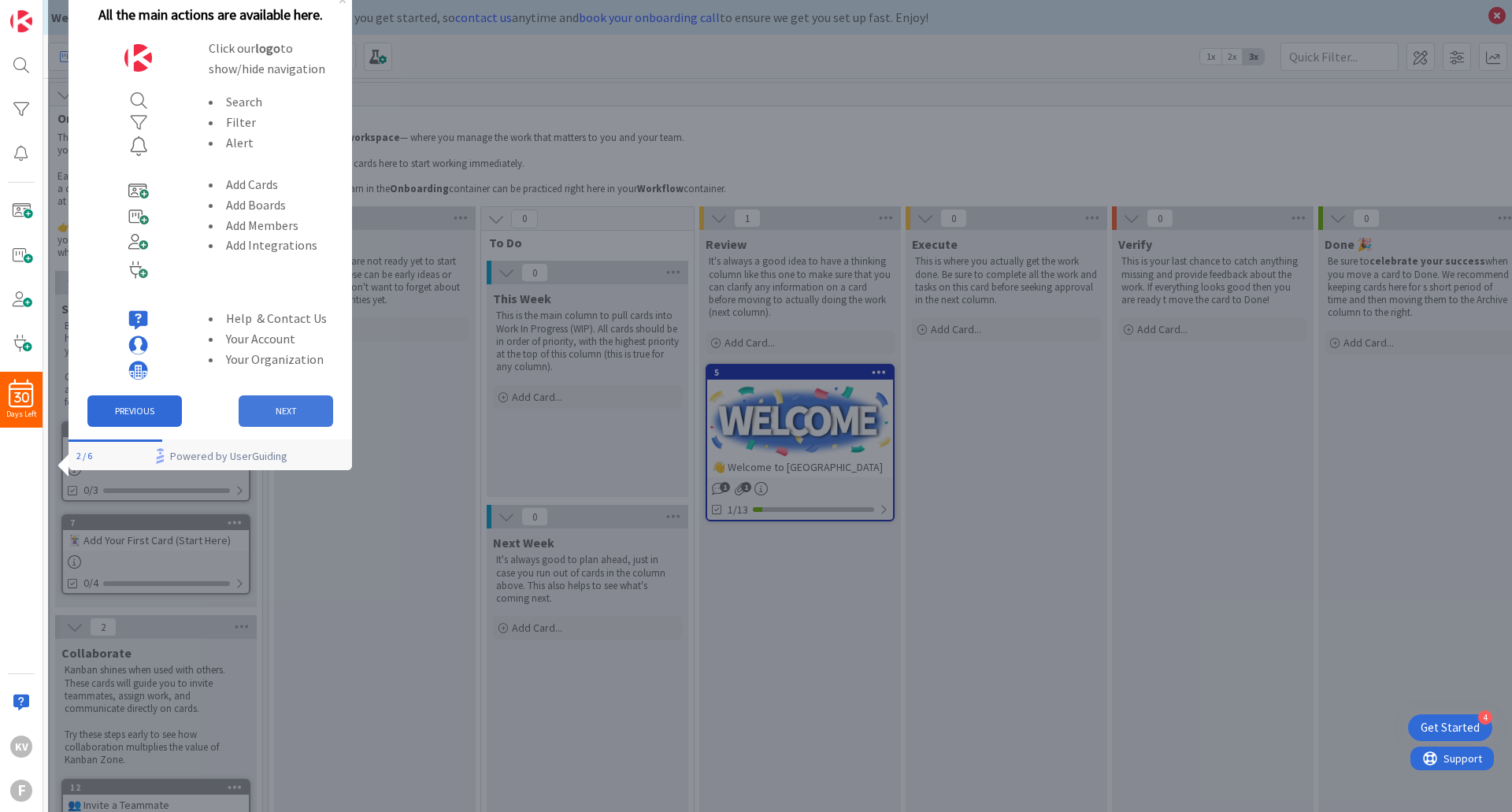
click at [271, 407] on button "NEXT" at bounding box center [285, 411] width 94 height 31
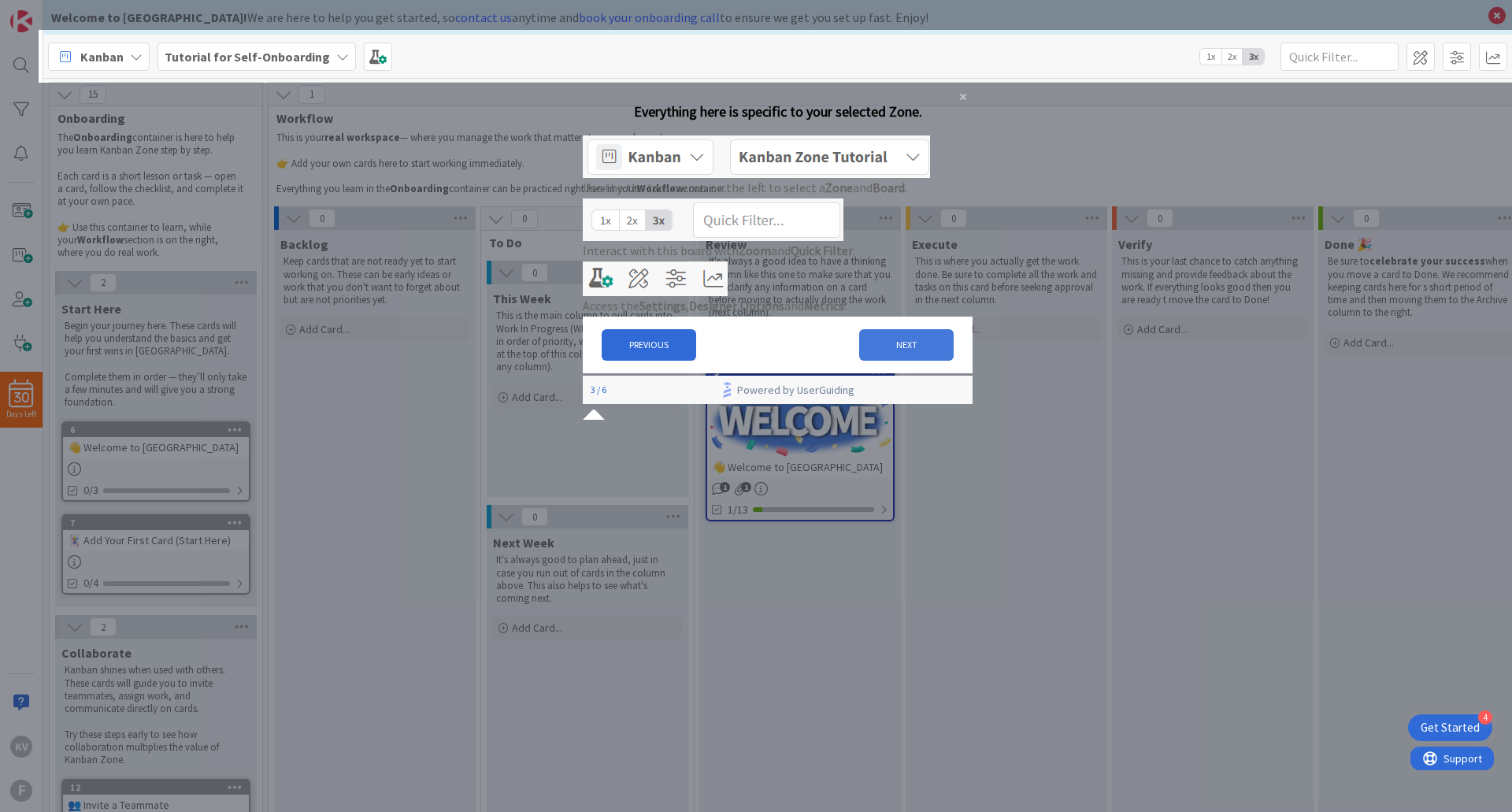
click at [897, 361] on button "NEXT" at bounding box center [906, 345] width 94 height 31
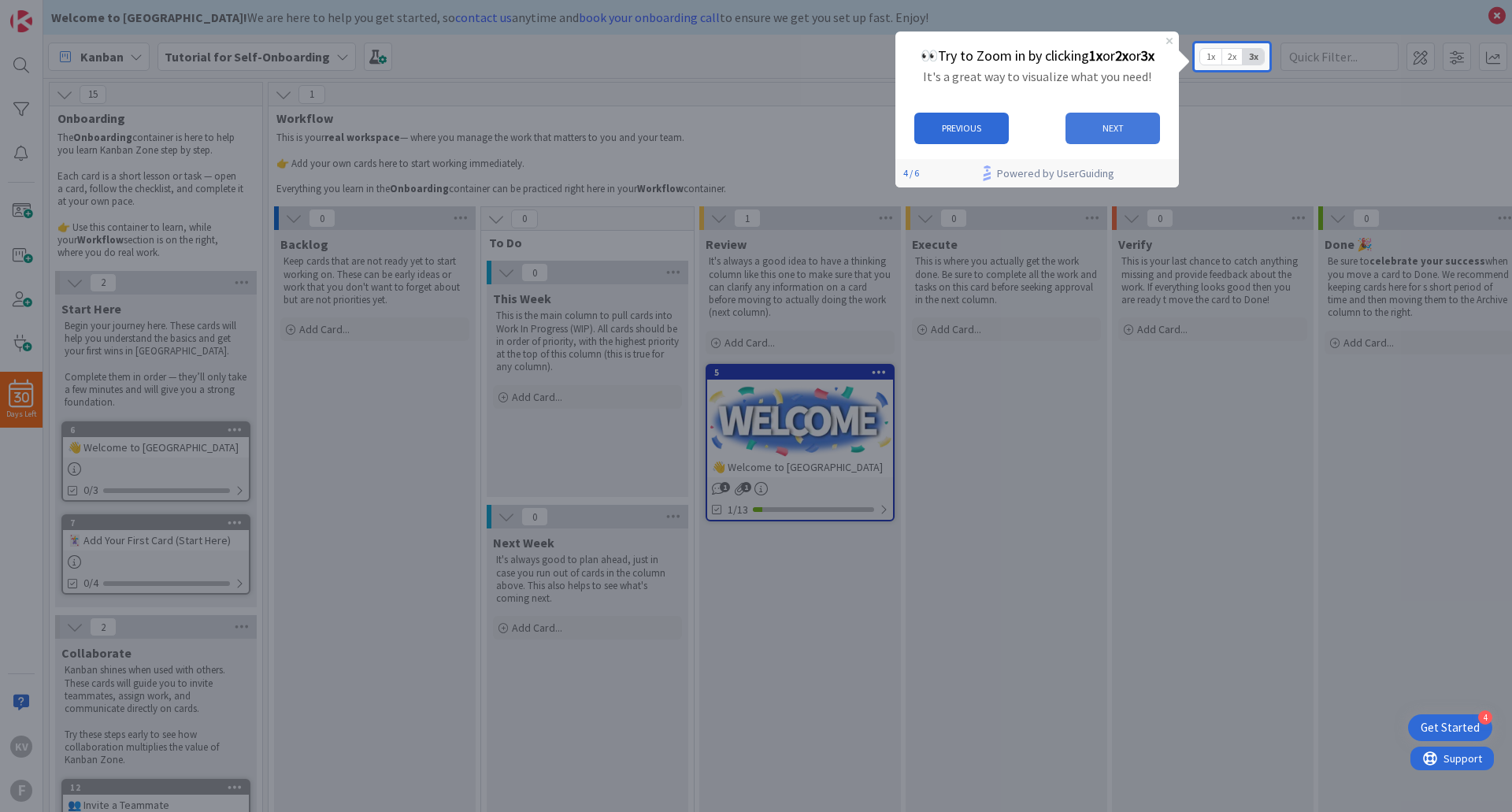
drag, startPoint x: 1127, startPoint y: 124, endPoint x: 2026, endPoint y: 155, distance: 899.5
click at [1127, 124] on button "NEXT" at bounding box center [1112, 127] width 94 height 31
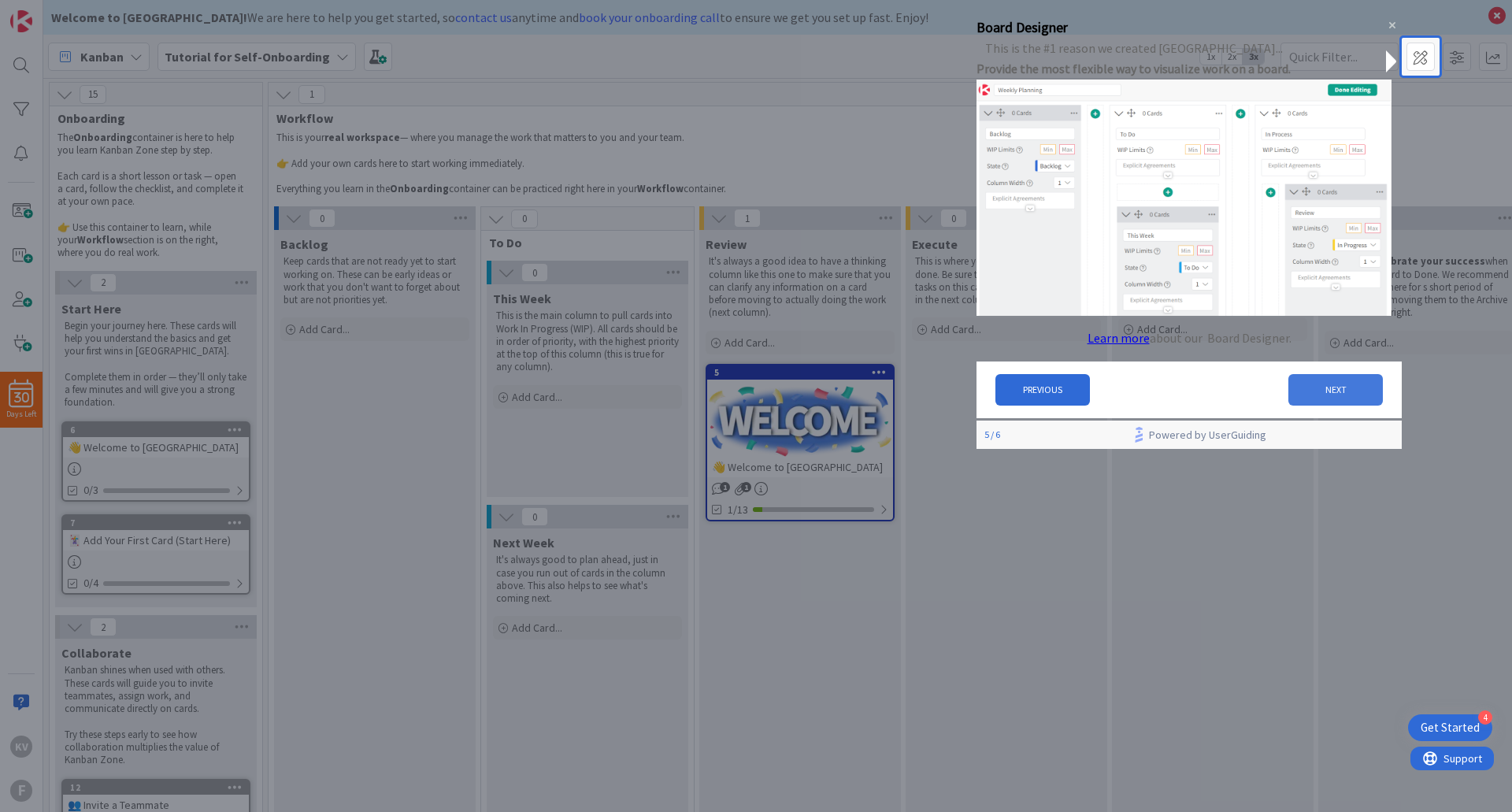
click at [1324, 398] on button "NEXT" at bounding box center [1336, 389] width 94 height 31
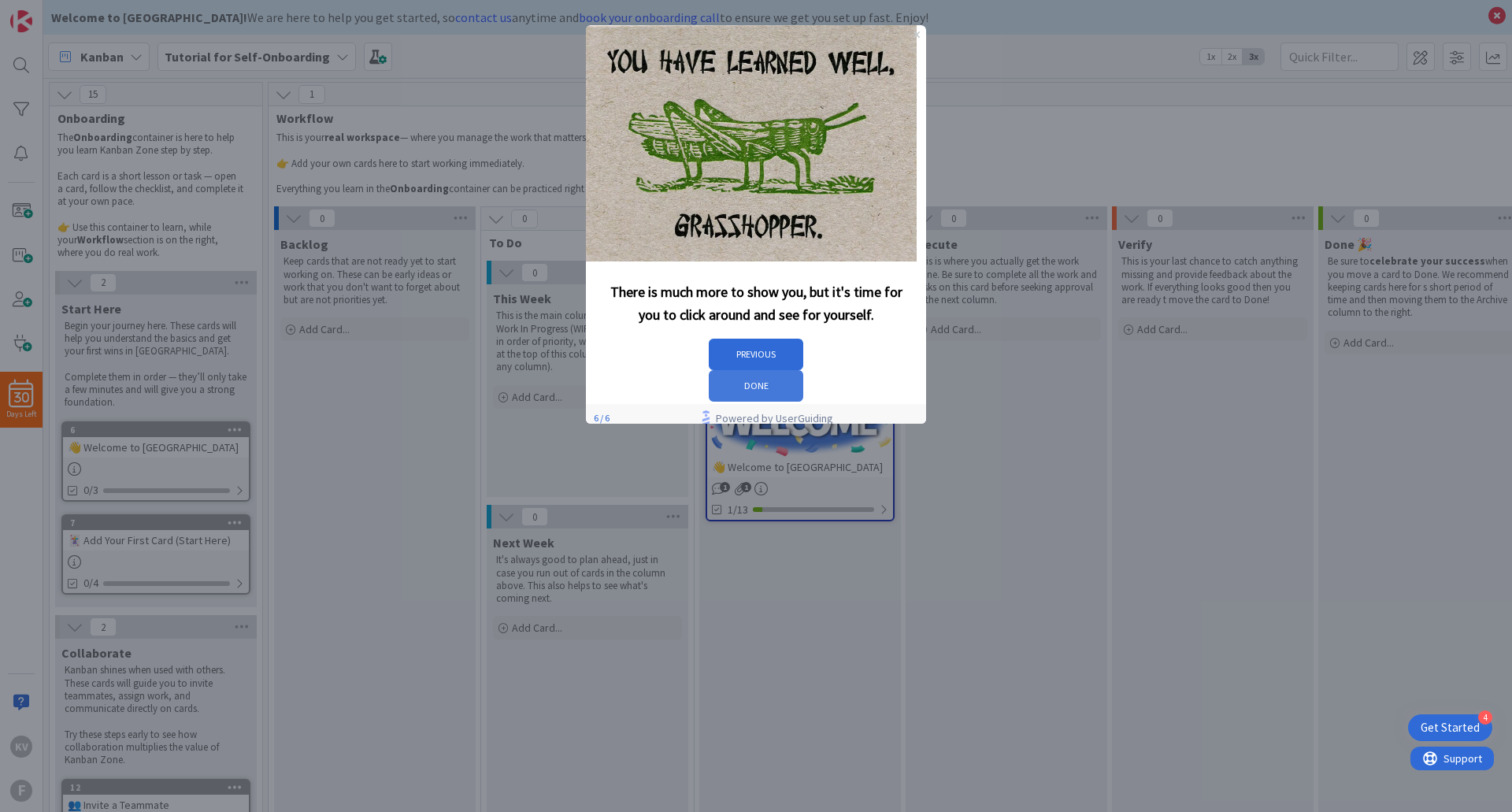
click at [803, 370] on button "DONE" at bounding box center [756, 386] width 94 height 31
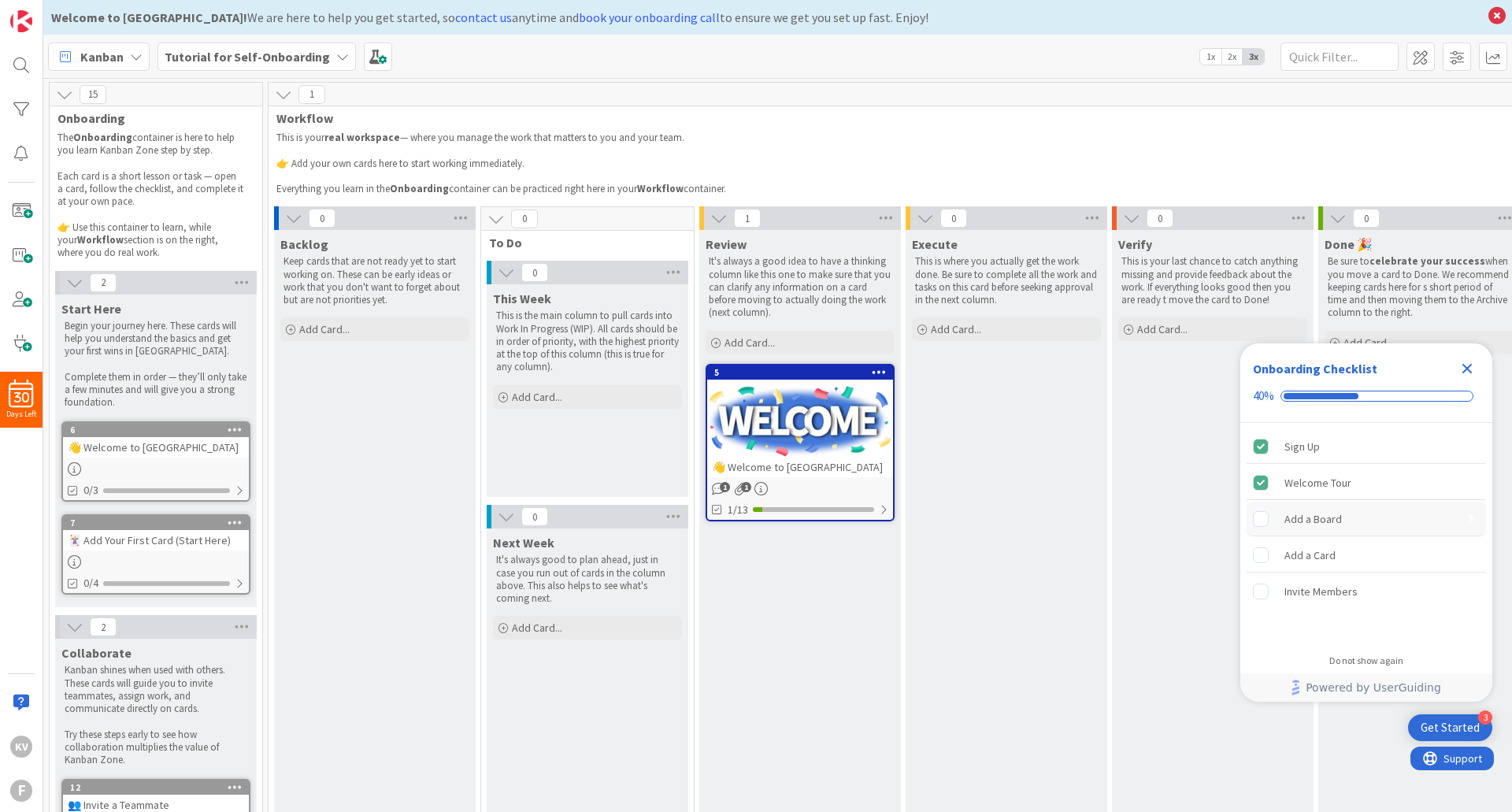
click at [1279, 517] on div "Add a Board is incomplete." at bounding box center [1268, 519] width 31 height 16
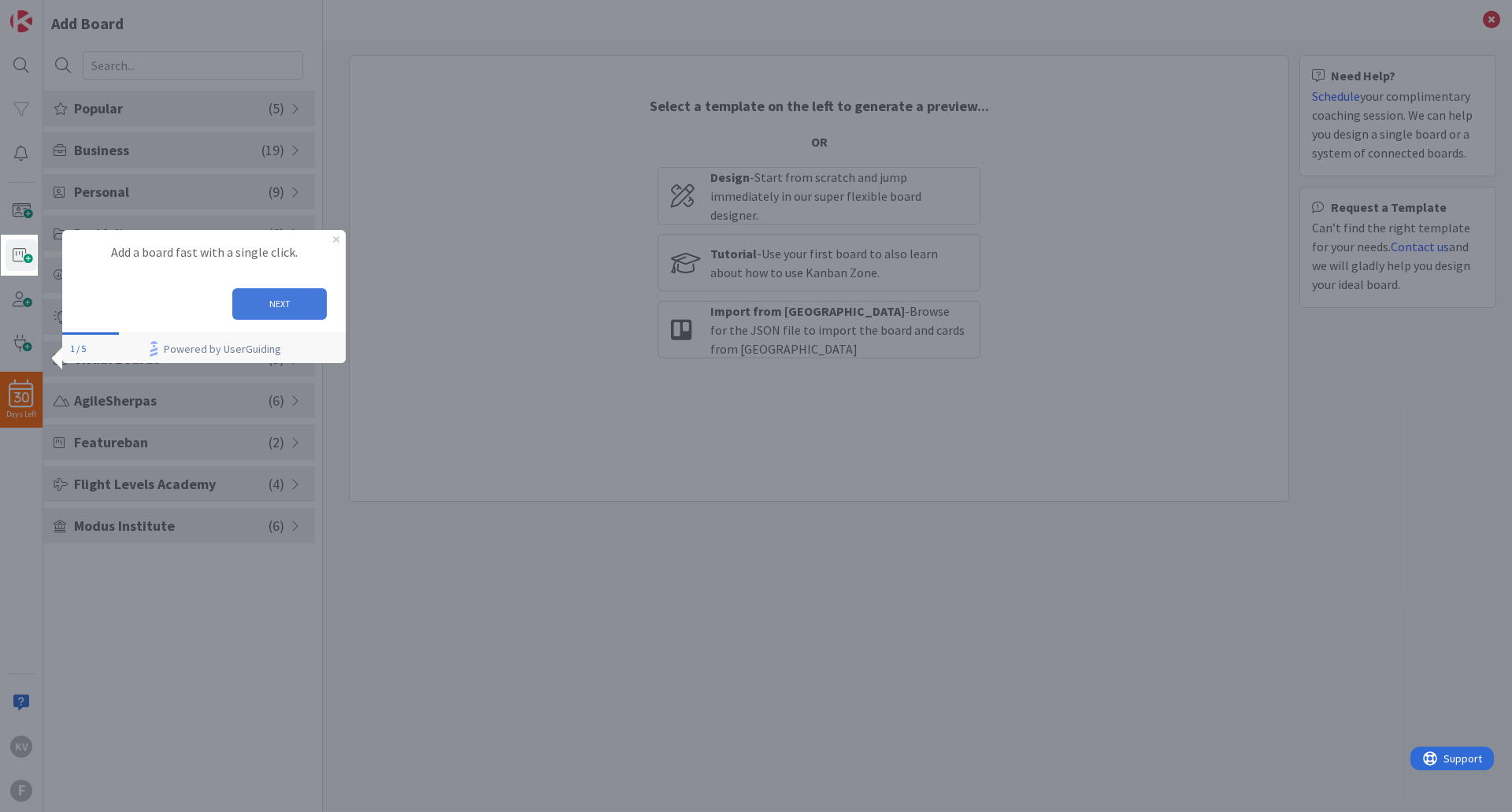
click at [255, 305] on button "NEXT" at bounding box center [279, 304] width 94 height 31
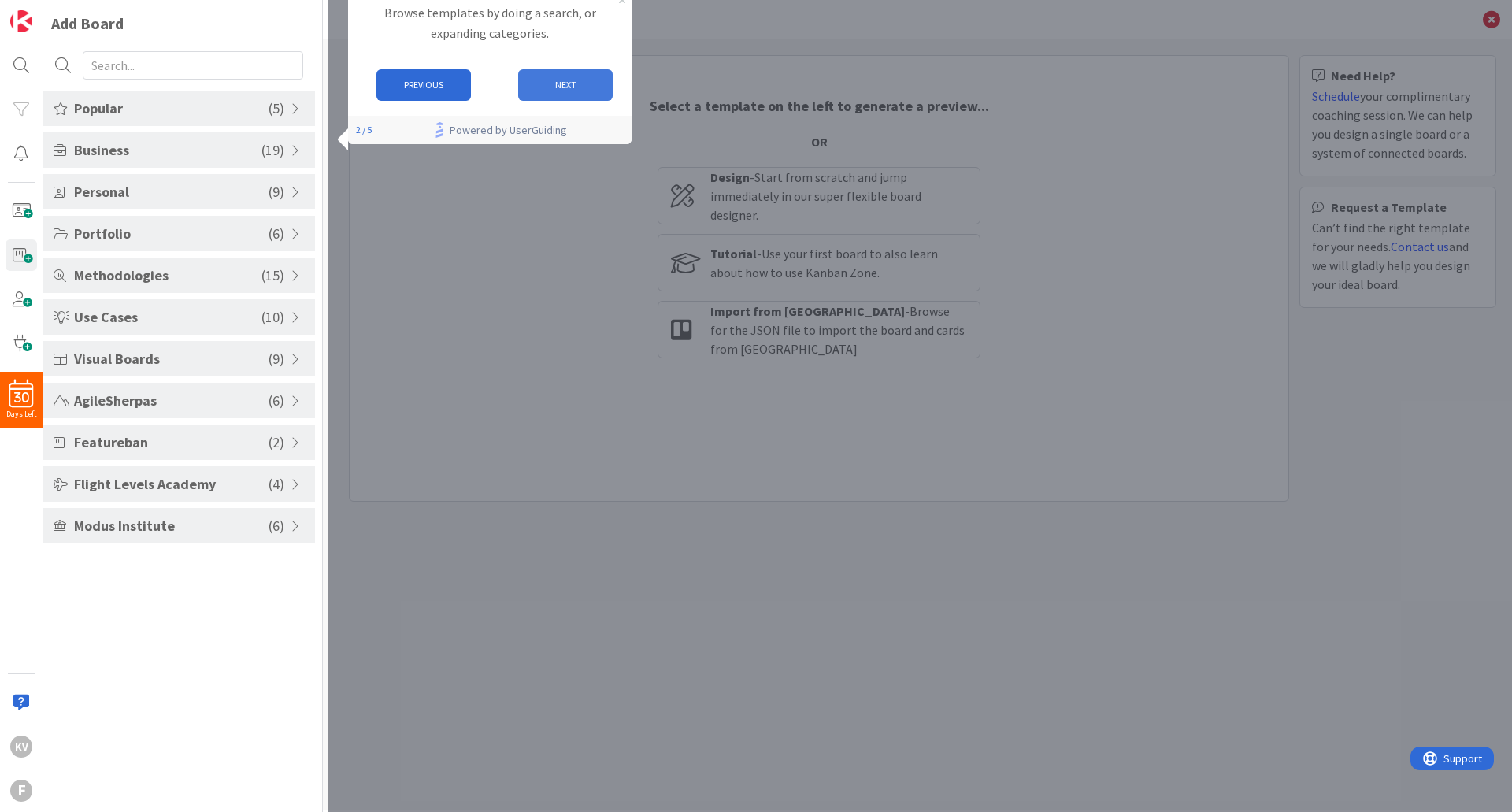
click at [566, 93] on button "NEXT" at bounding box center [565, 85] width 94 height 31
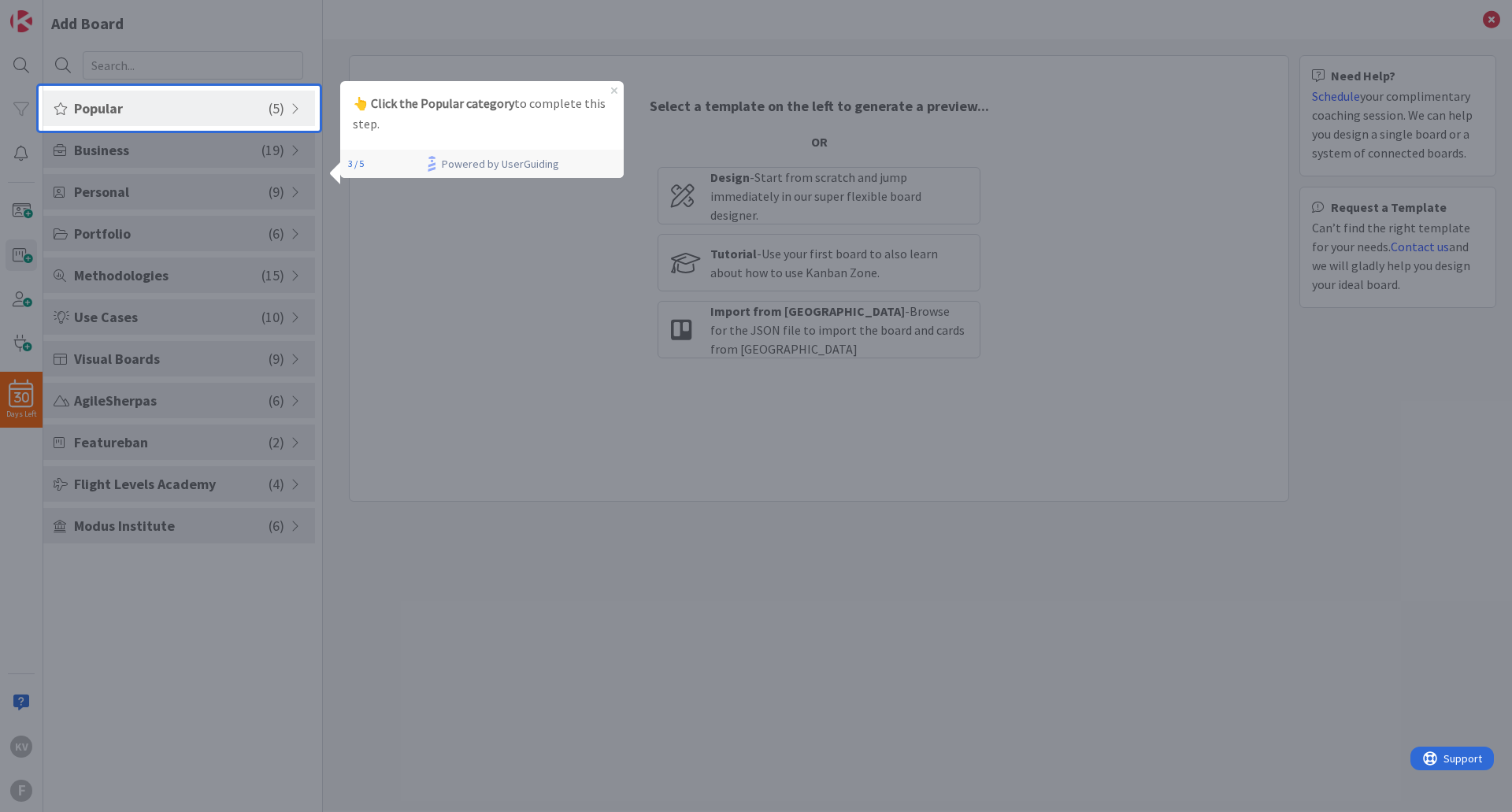
click at [211, 105] on span "Popular" at bounding box center [171, 108] width 195 height 21
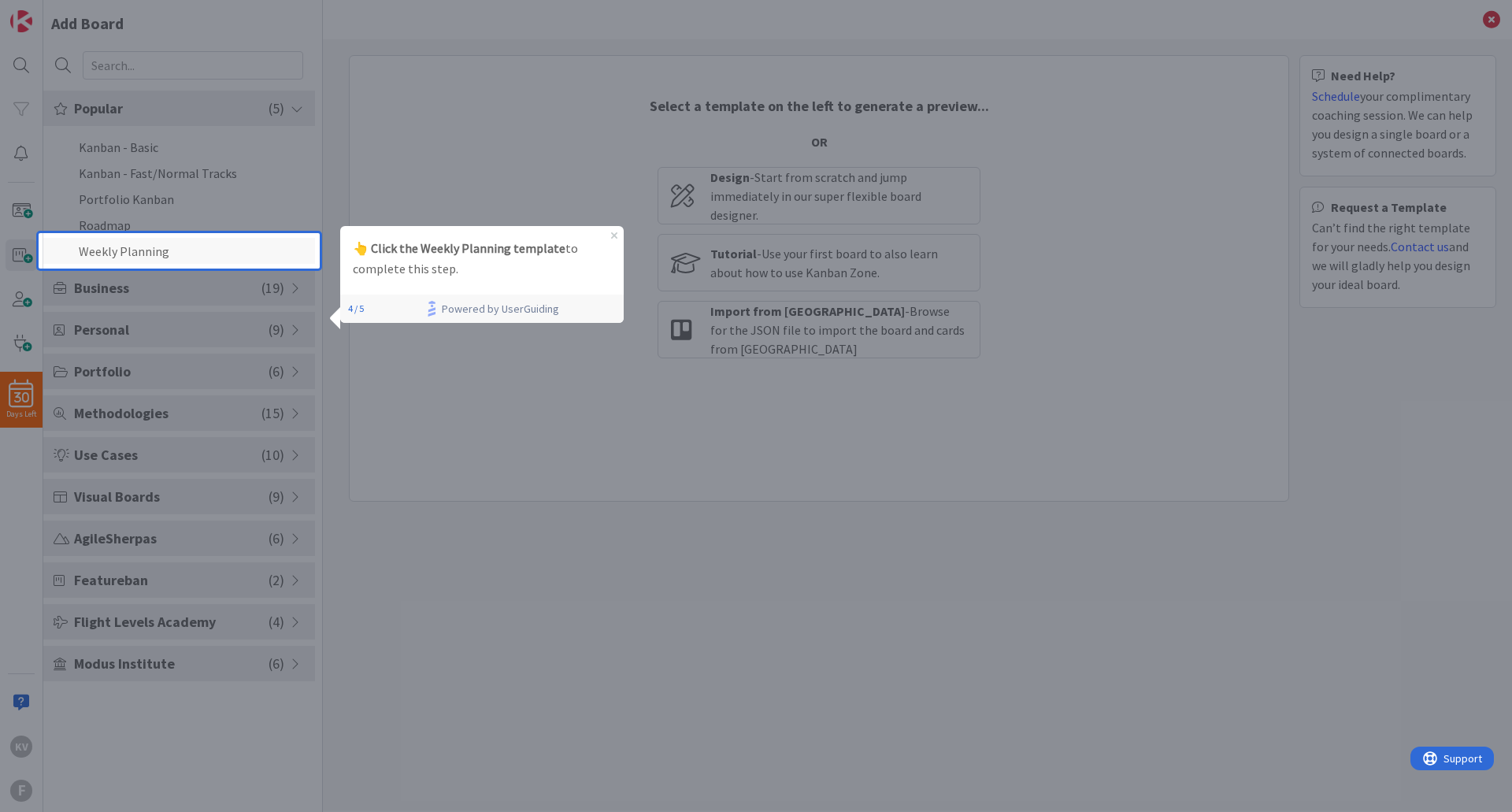
click at [200, 251] on li "Weekly Planning" at bounding box center [179, 251] width 271 height 26
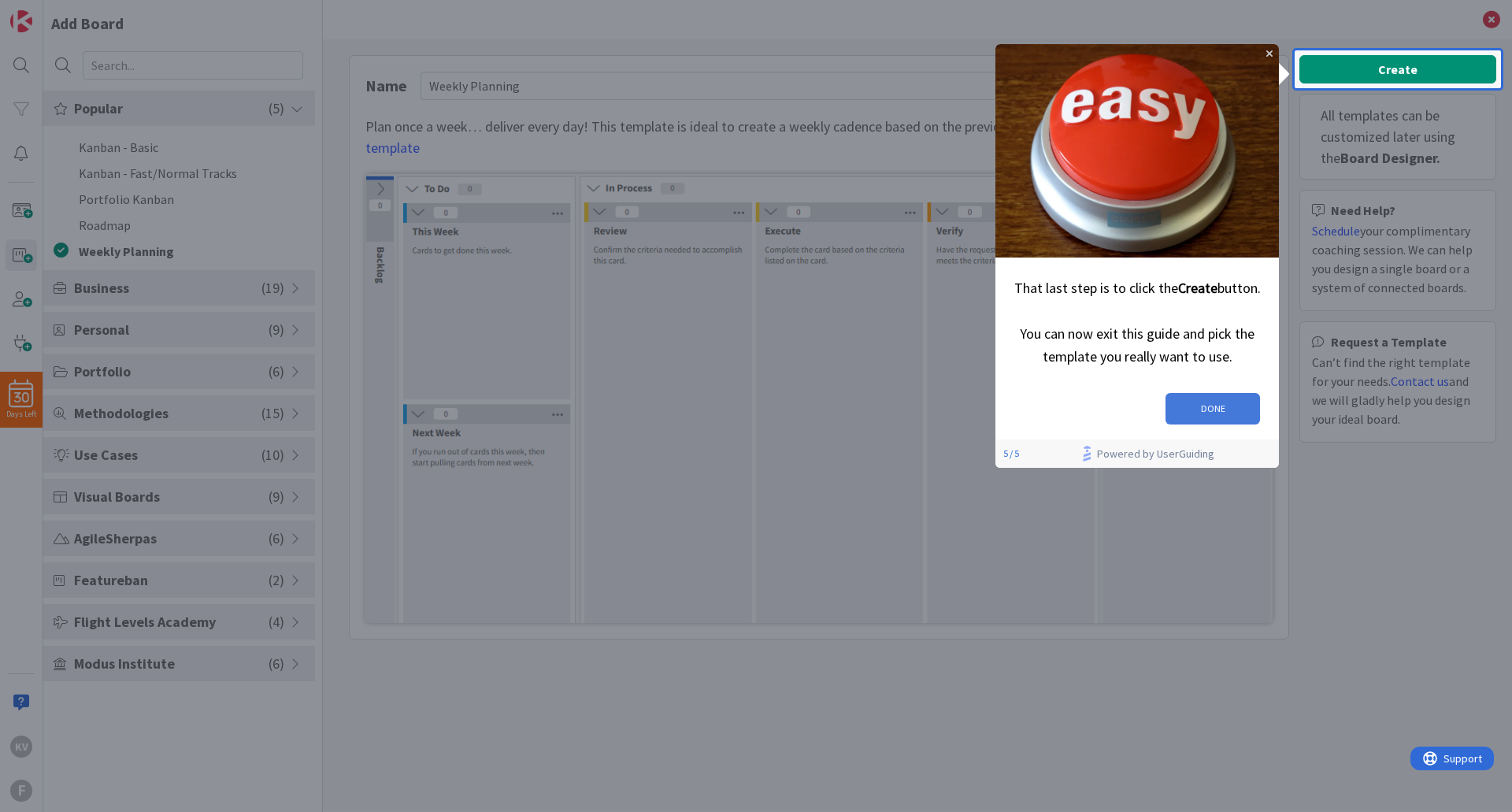
click at [1198, 403] on button "DONE" at bounding box center [1213, 409] width 94 height 31
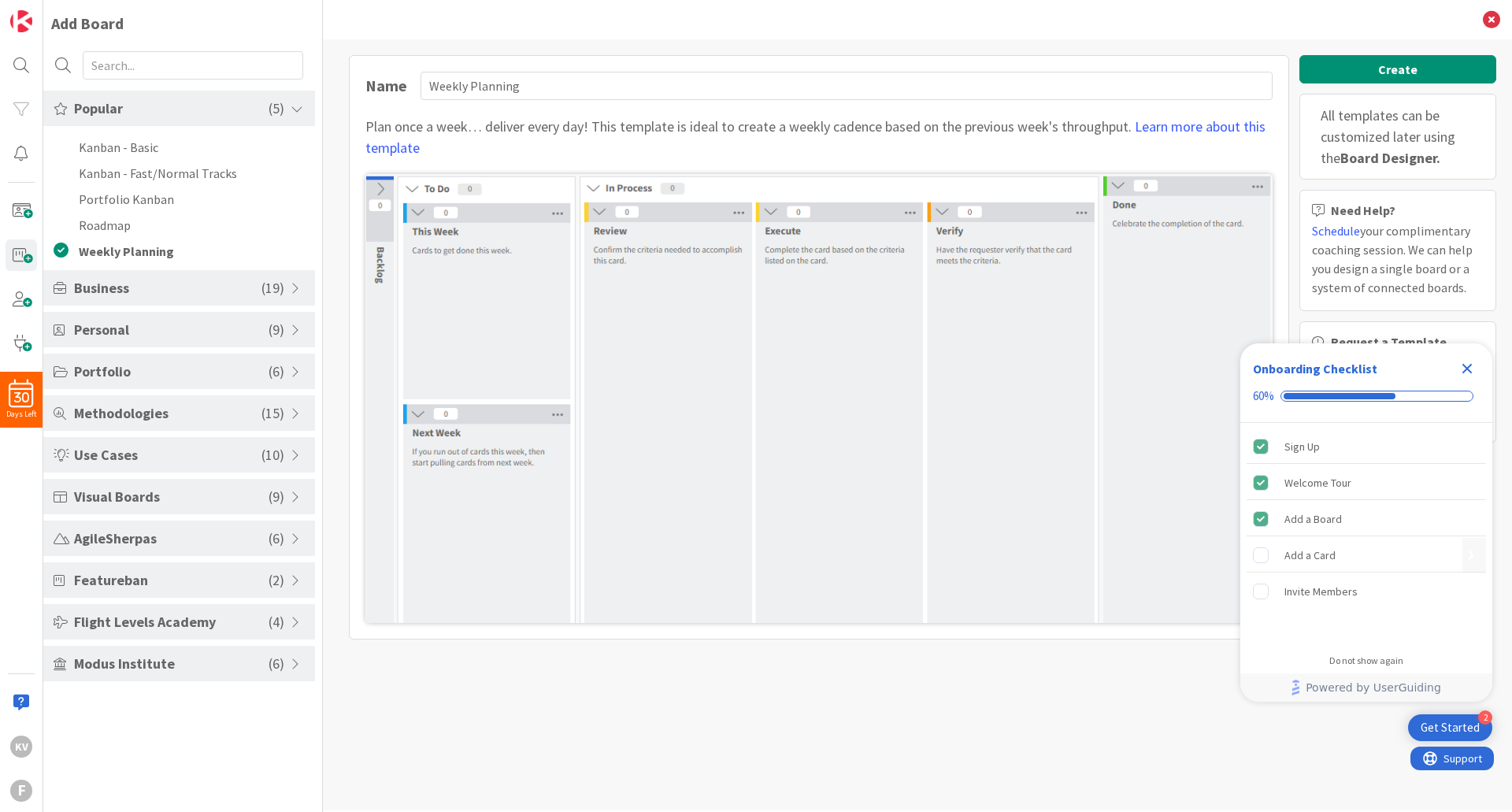
click at [1261, 554] on rect "Add a Card is incomplete." at bounding box center [1261, 554] width 15 height 15
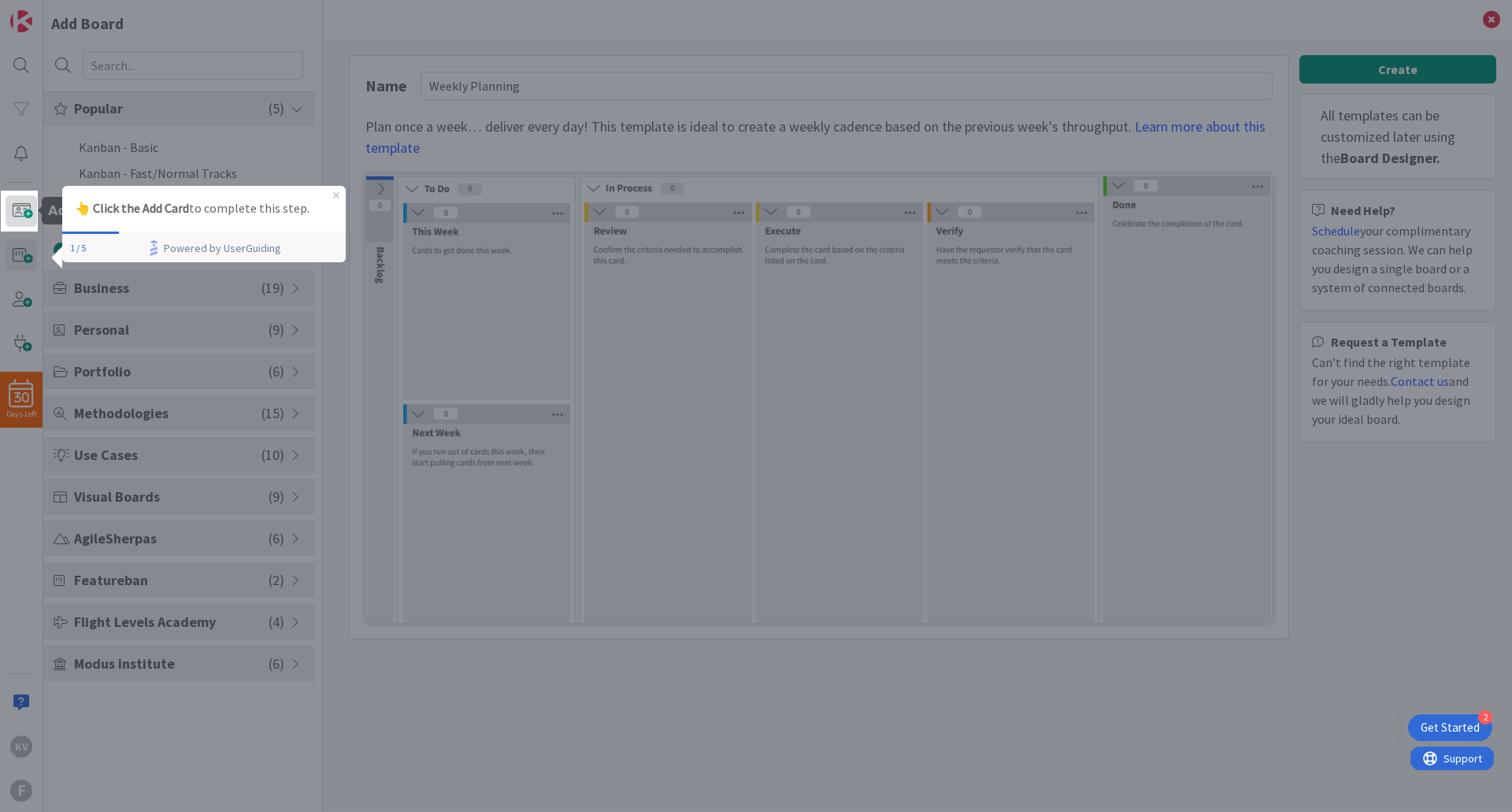
click at [19, 213] on span at bounding box center [21, 211] width 31 height 31
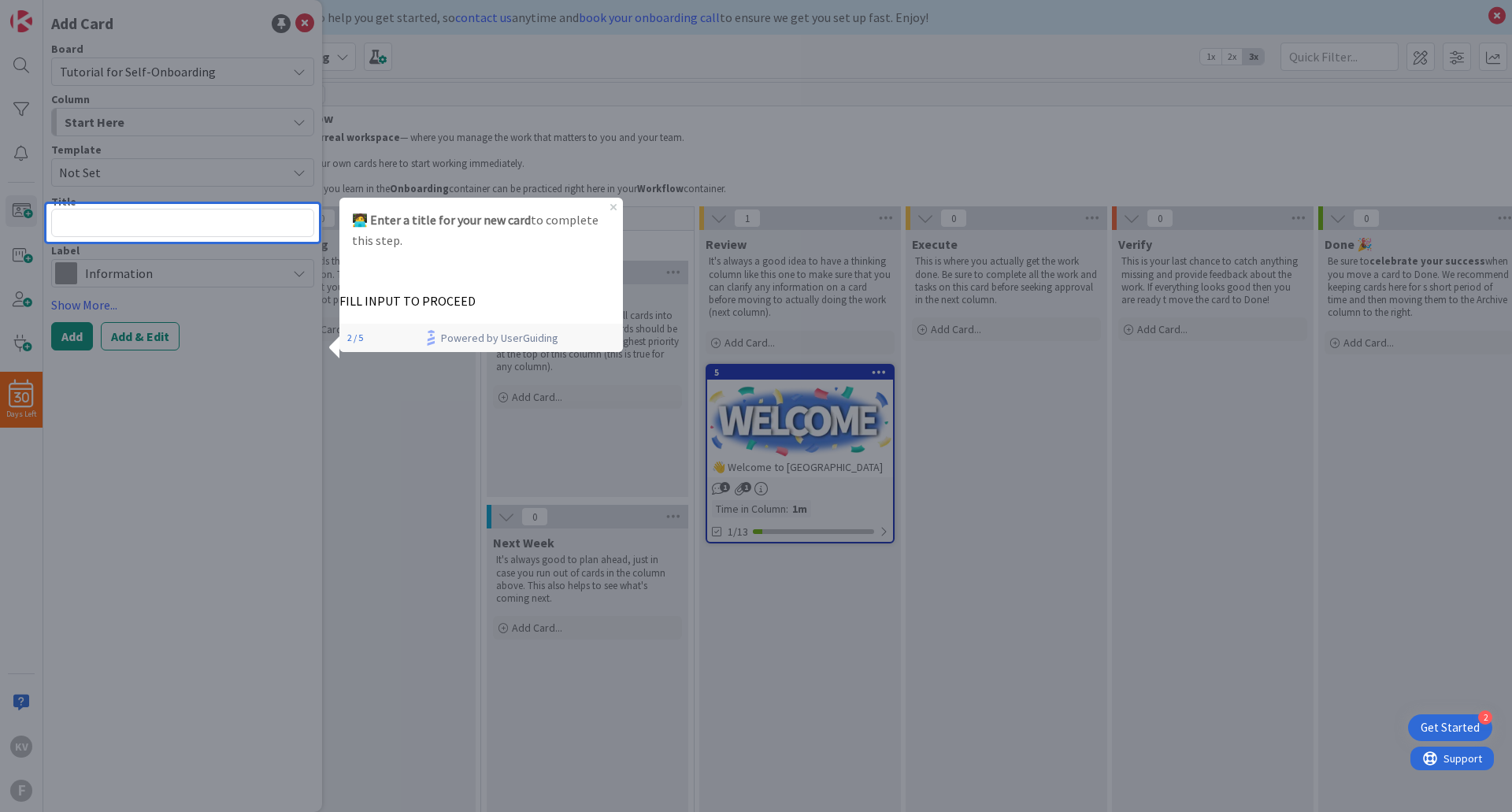
click at [245, 223] on textarea at bounding box center [182, 223] width 263 height 28
click at [152, 229] on textarea at bounding box center [182, 223] width 263 height 28
click at [199, 268] on div at bounding box center [182, 526] width 272 height 570
click at [227, 214] on textarea at bounding box center [182, 223] width 263 height 28
type textarea "x"
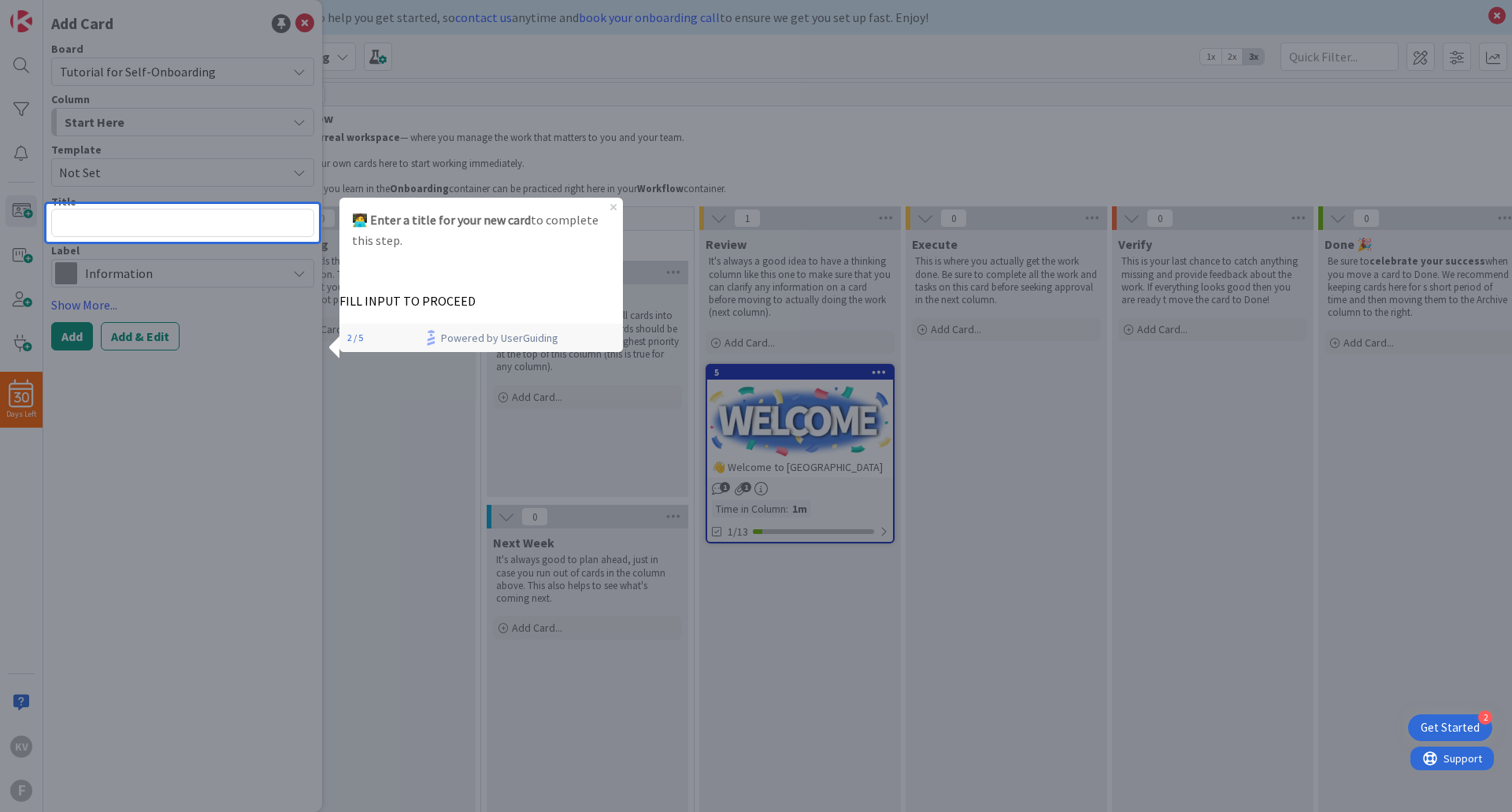
type textarea "Z"
type textarea "x"
type textarea "ZAD"
type textarea "x"
type textarea "ZADW"
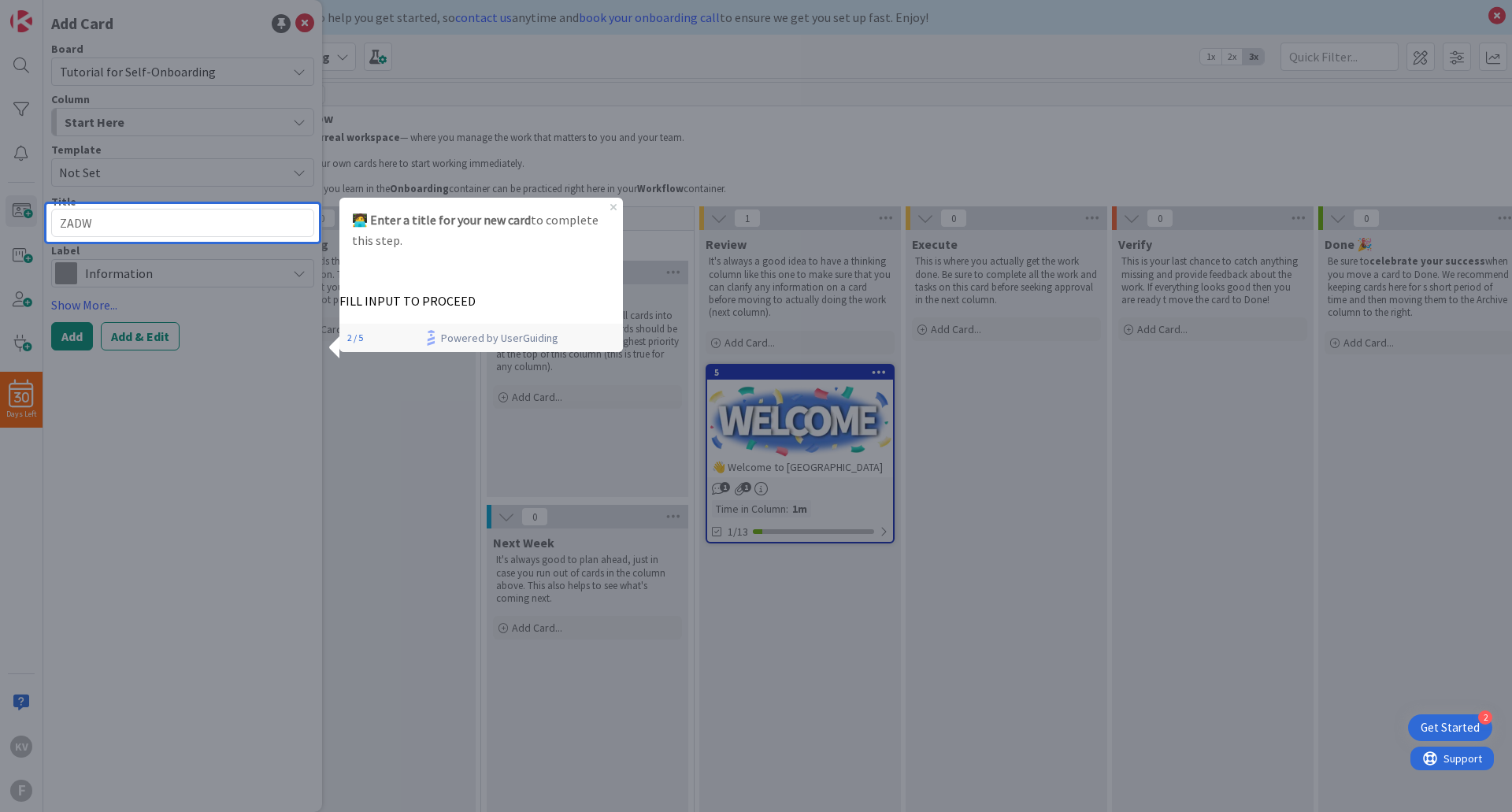
type textarea "x"
type textarea "ZADWE"
type textarea "x"
type textarea "ZADWER"
type textarea "x"
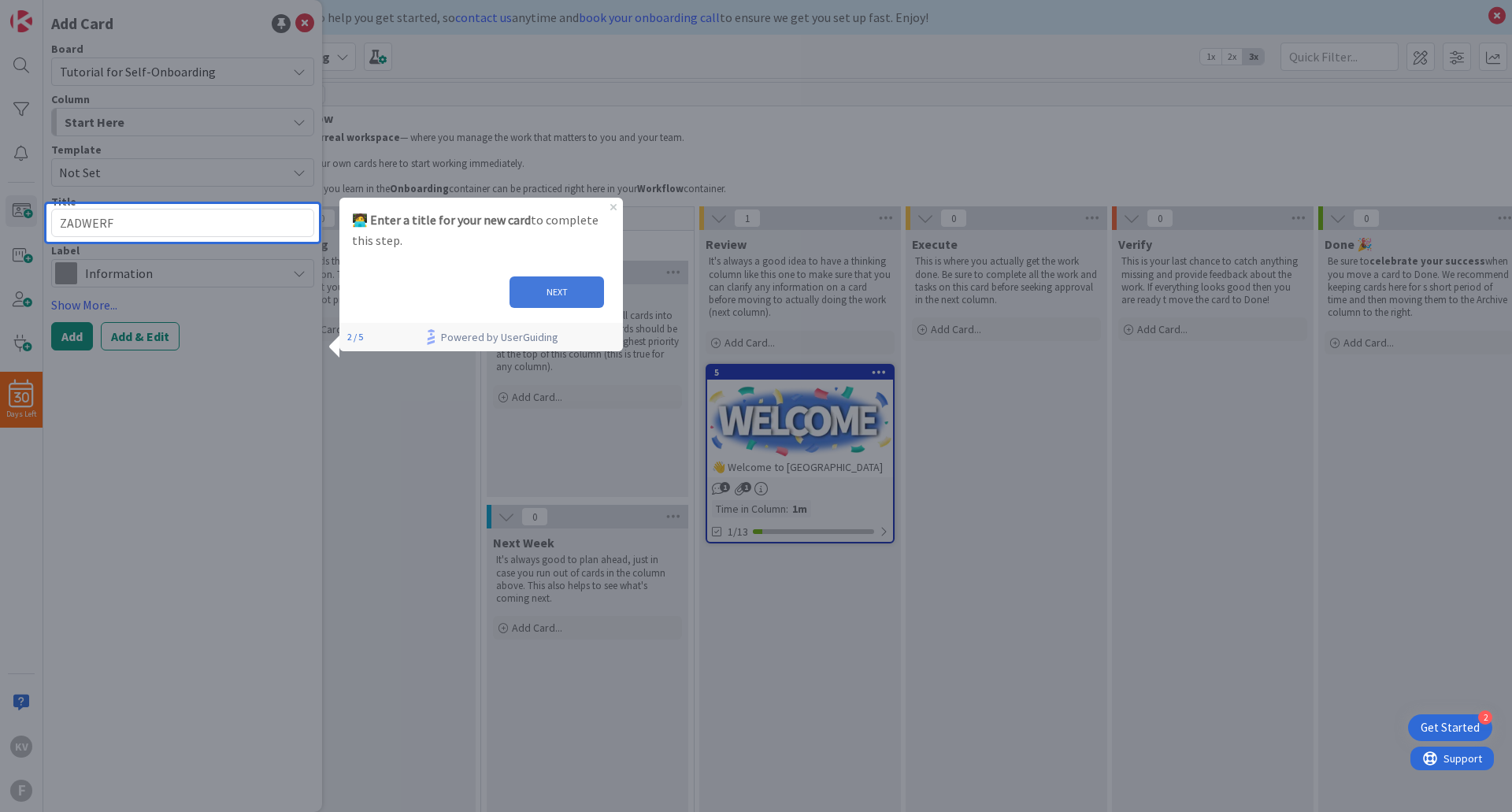
type textarea "ZADWERF"
click at [570, 301] on button "NEXT" at bounding box center [557, 292] width 94 height 31
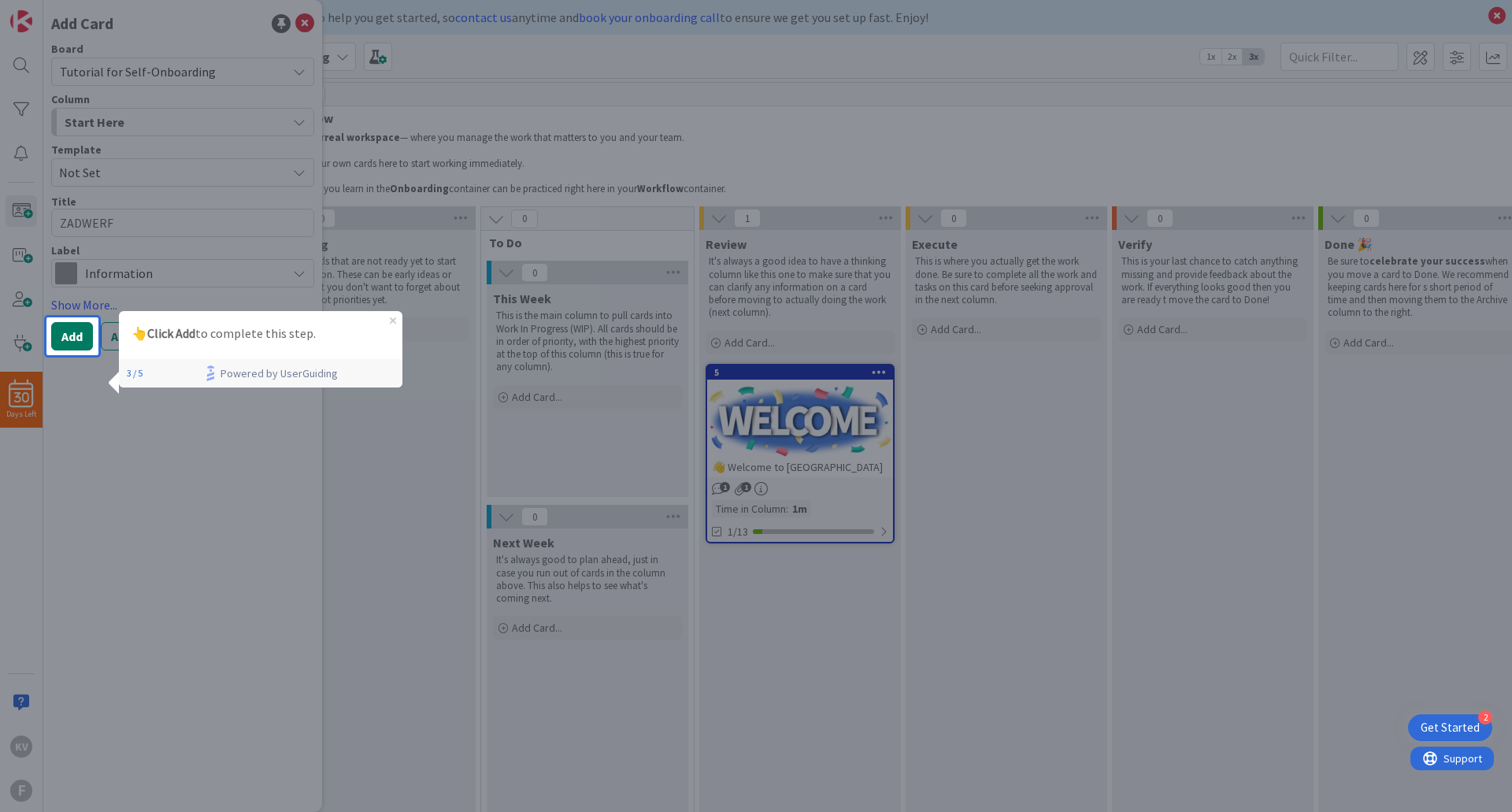
click at [75, 327] on button "Add" at bounding box center [72, 336] width 42 height 28
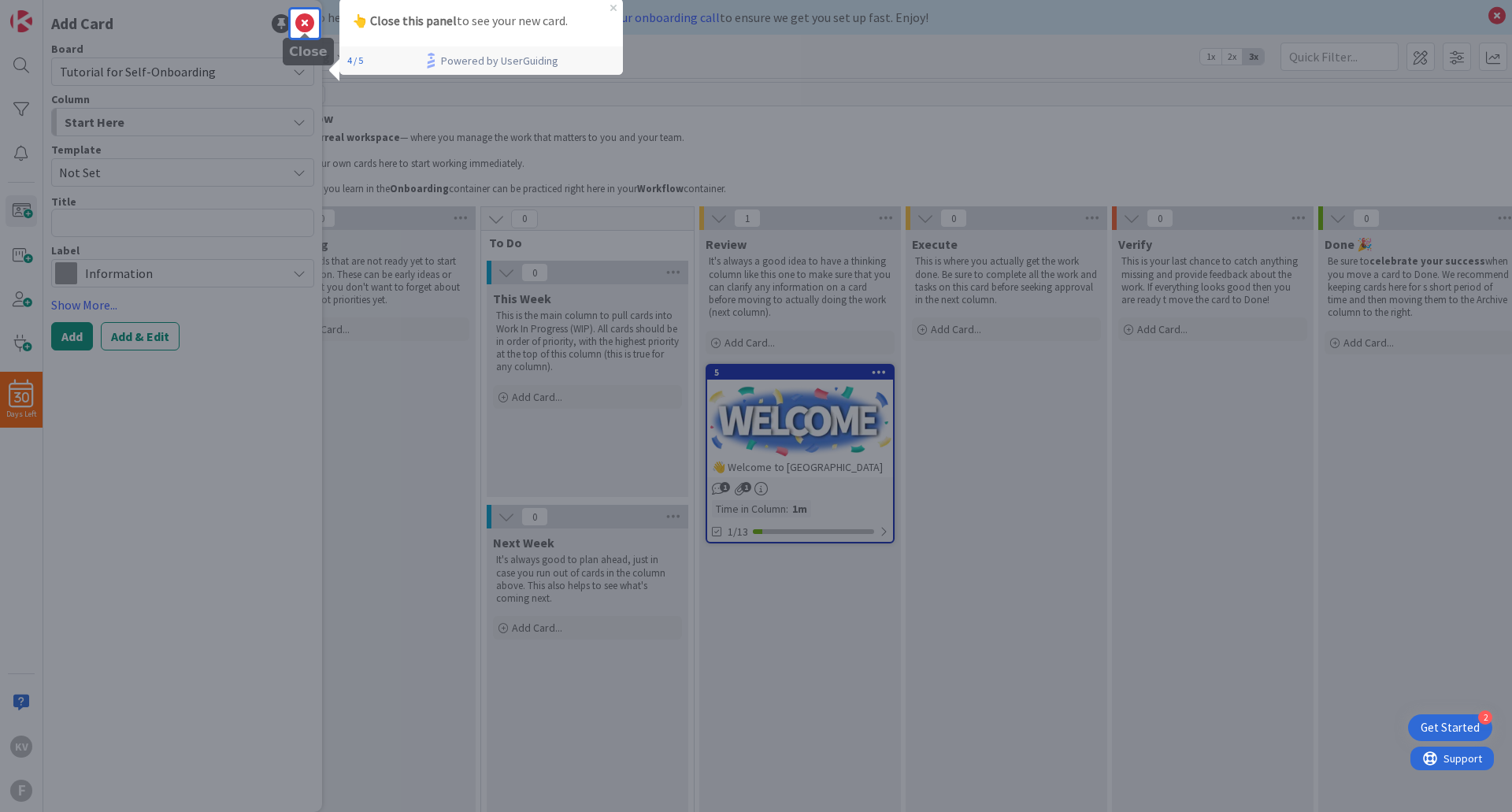
click at [313, 18] on icon at bounding box center [305, 24] width 19 height 19
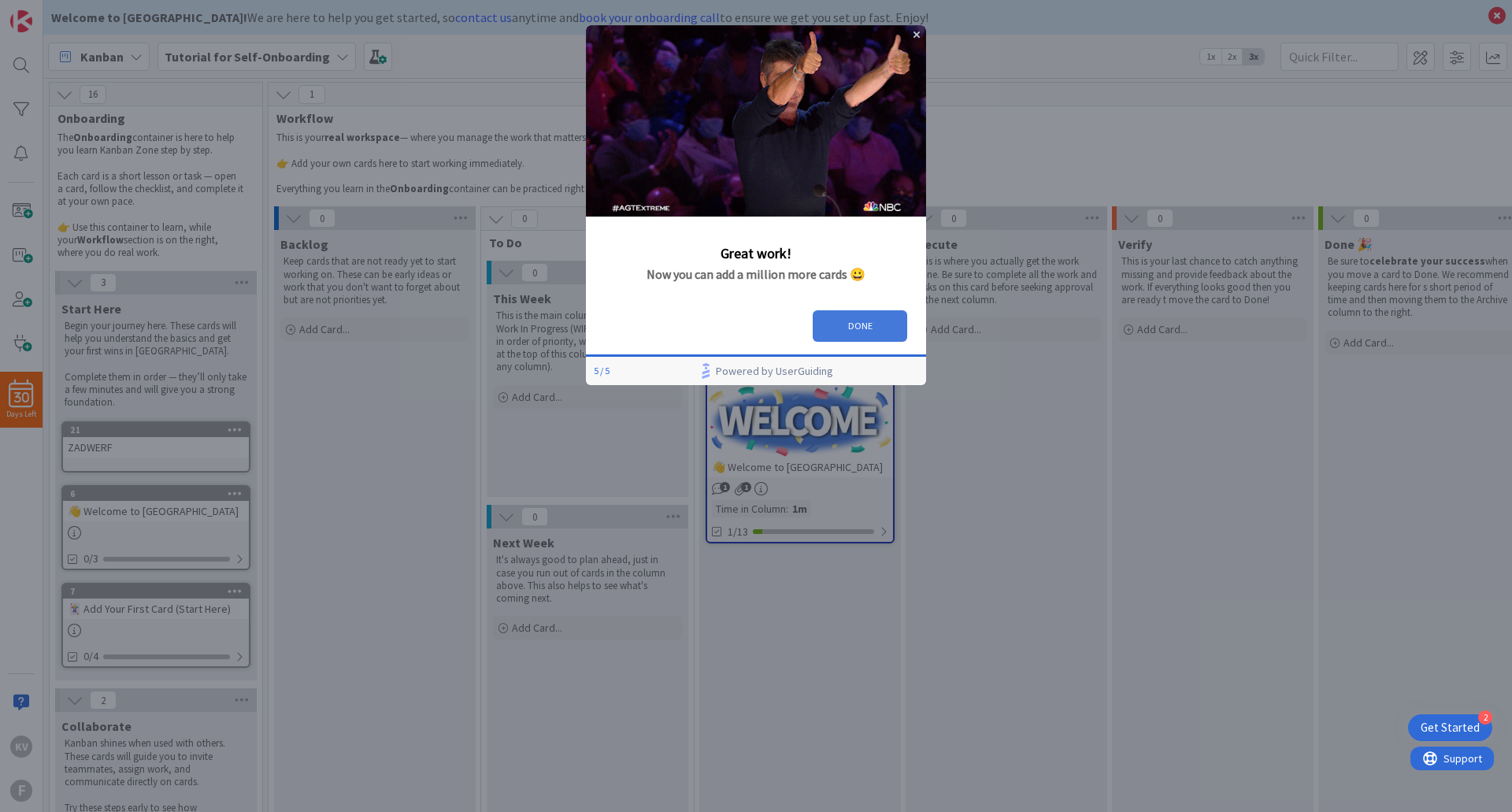
click at [856, 317] on button "DONE" at bounding box center [860, 326] width 94 height 31
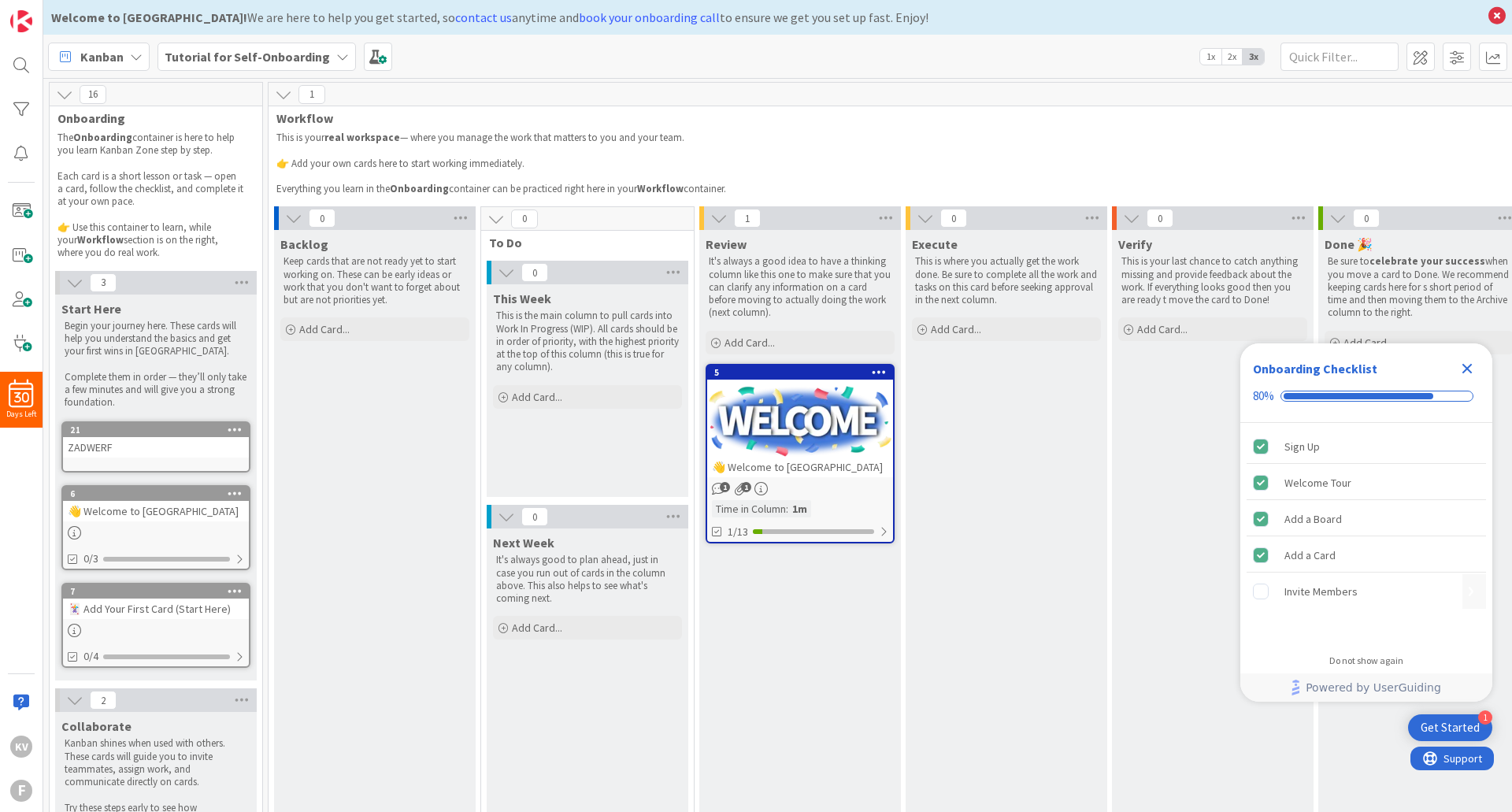
click at [1255, 590] on rect "Invite Members is incomplete." at bounding box center [1261, 591] width 15 height 15
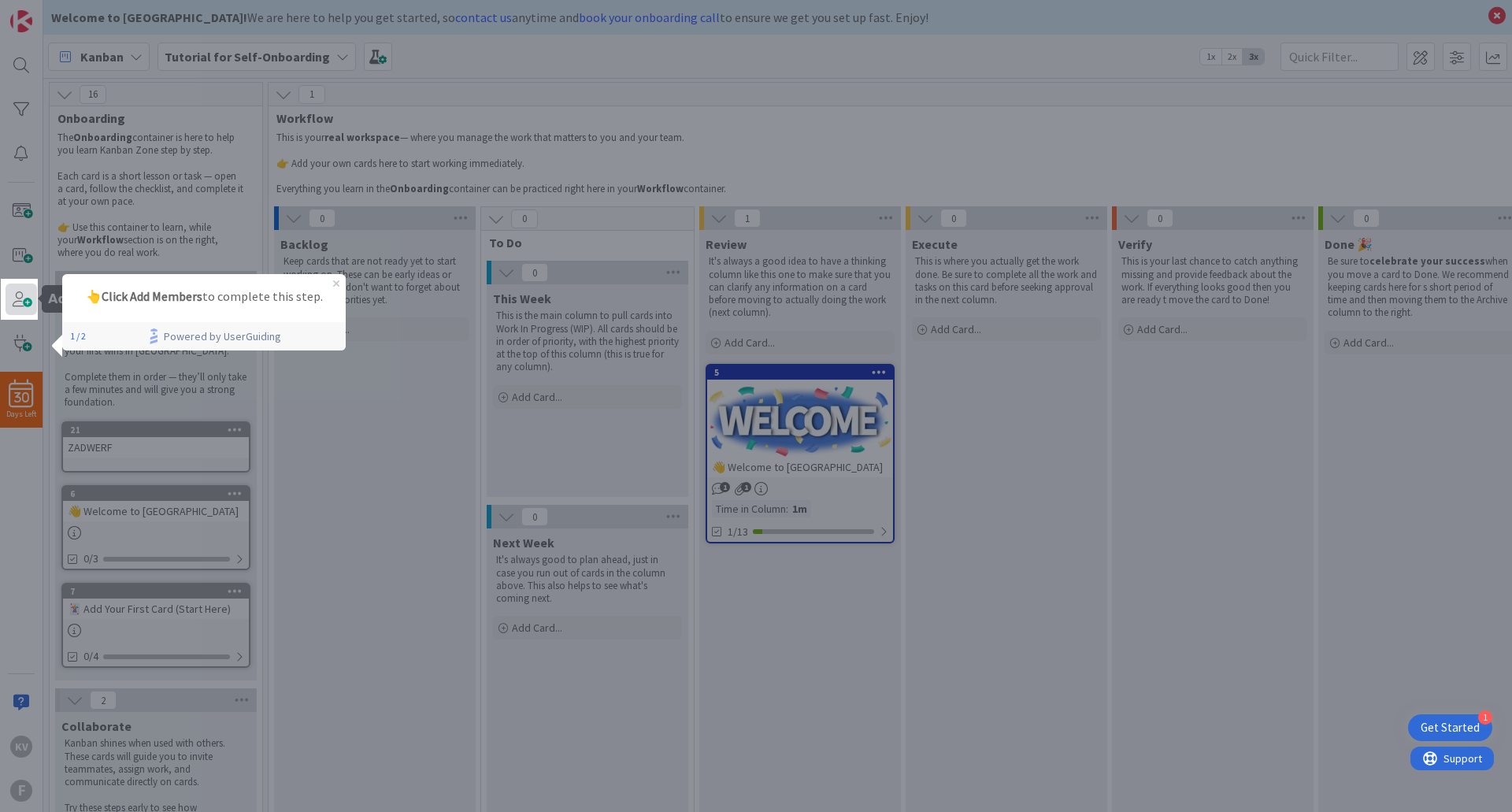
click at [24, 301] on span at bounding box center [21, 299] width 31 height 31
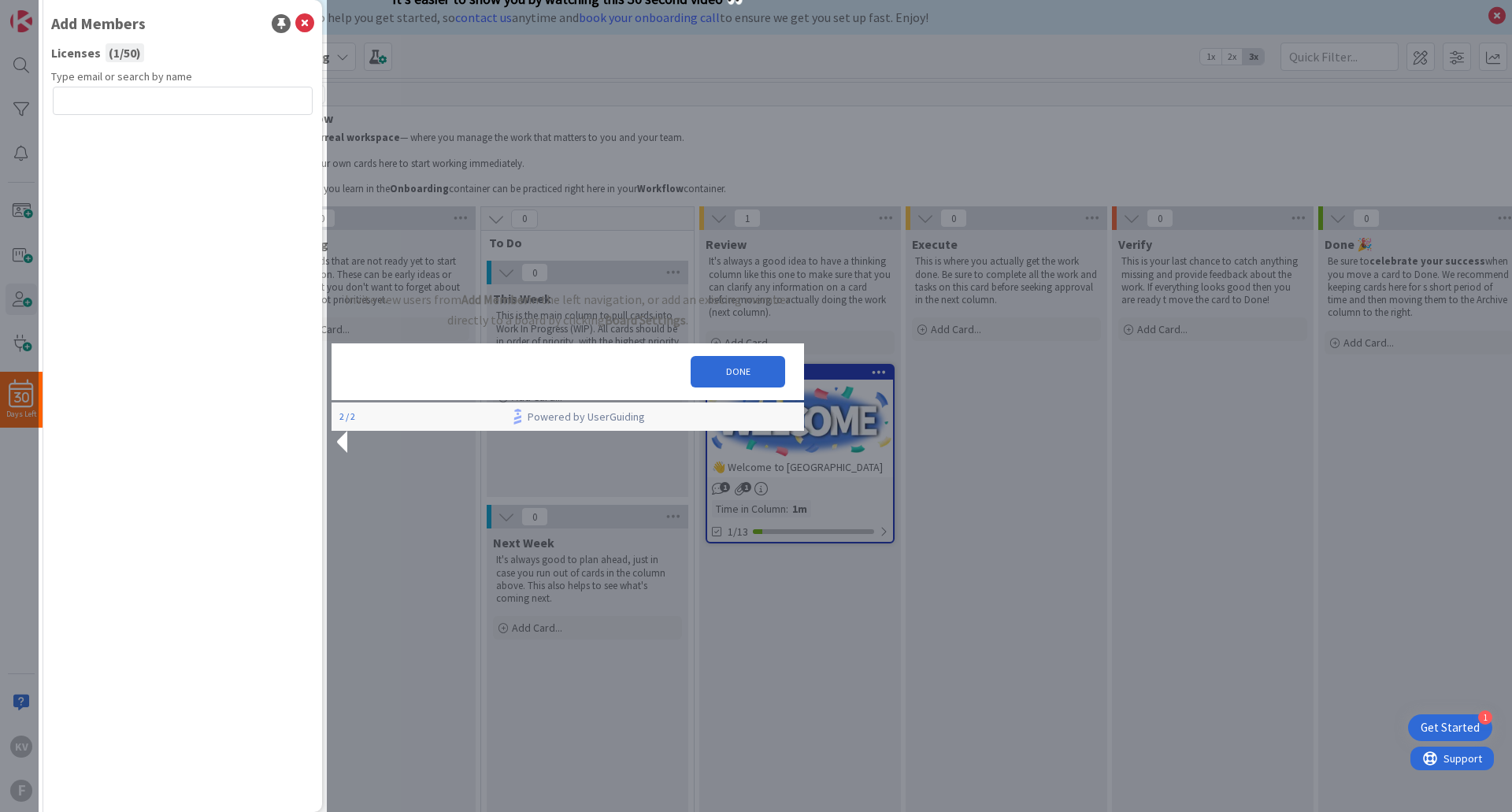
click at [173, 104] on div "16" at bounding box center [156, 94] width 213 height 24
click at [745, 388] on button "DONE" at bounding box center [738, 372] width 94 height 31
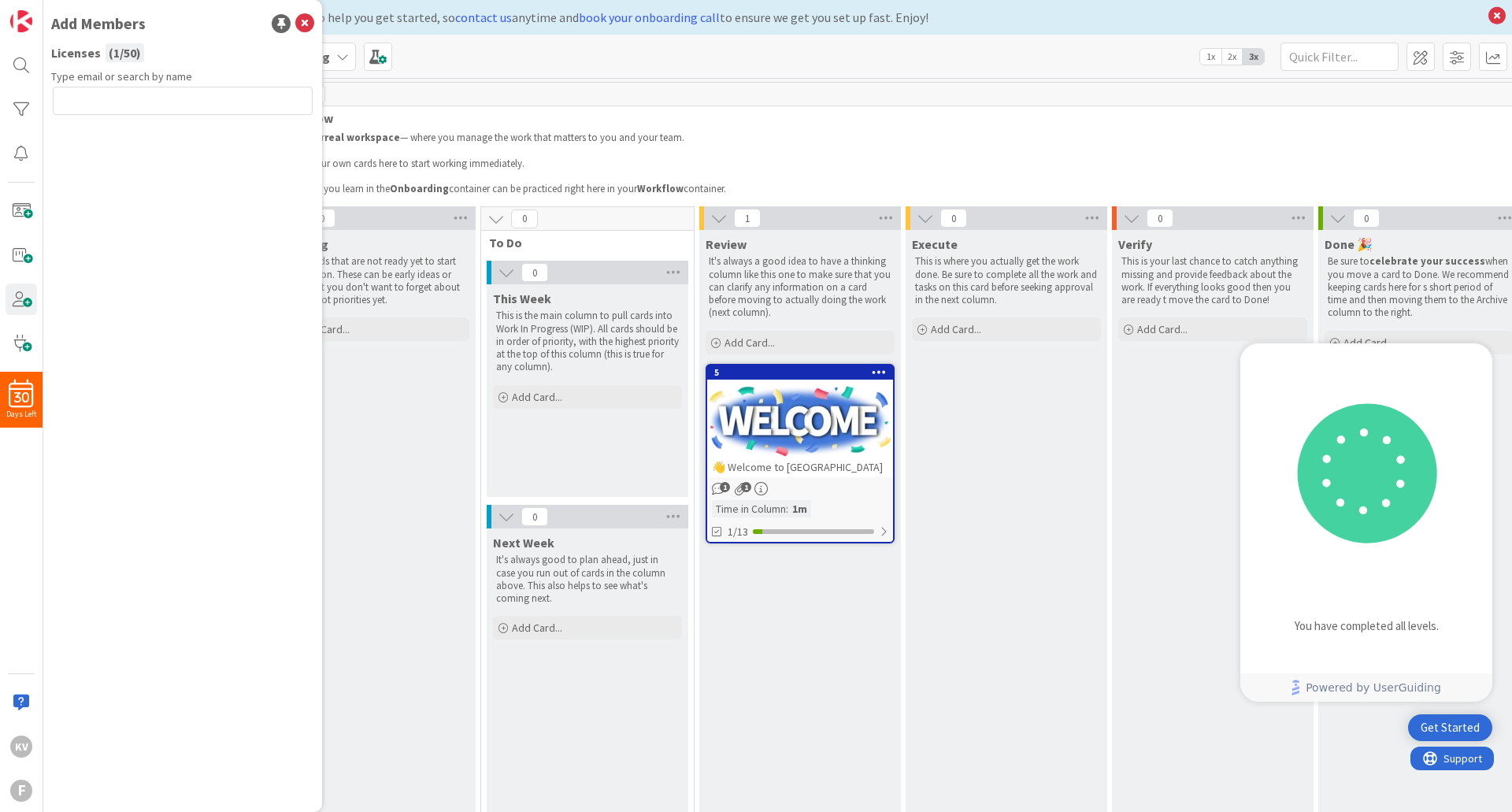
click at [1464, 727] on div "Get Started" at bounding box center [1450, 727] width 59 height 16
